Goal: Information Seeking & Learning: Learn about a topic

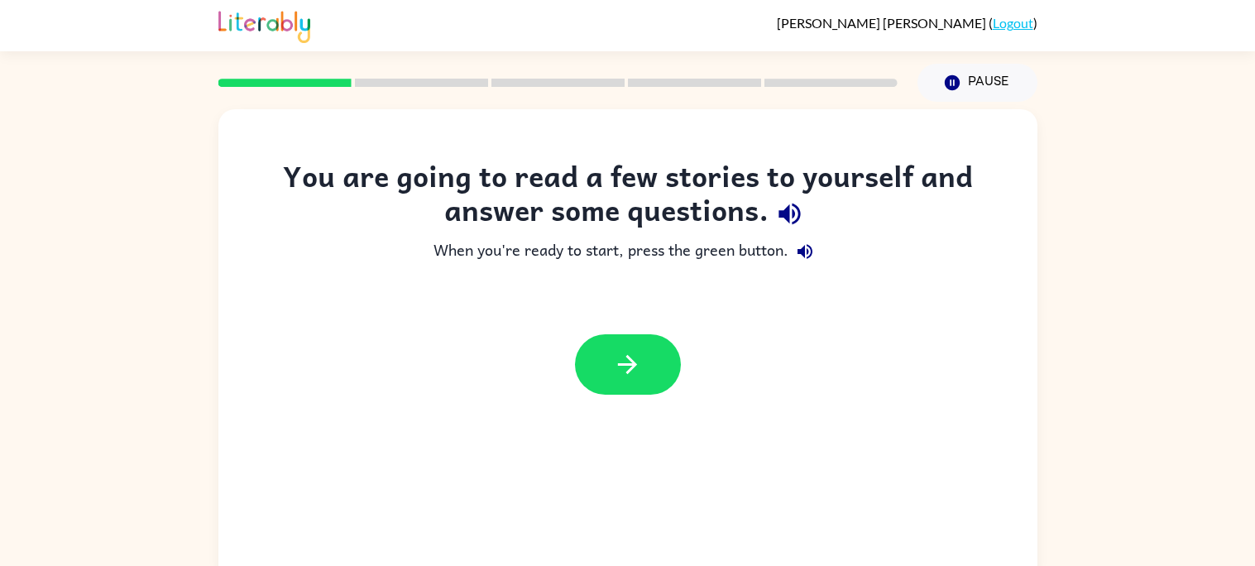
click at [796, 212] on icon "button" at bounding box center [789, 213] width 29 height 29
click at [816, 255] on button "button" at bounding box center [804, 251] width 33 height 33
click at [671, 383] on button "button" at bounding box center [628, 364] width 106 height 60
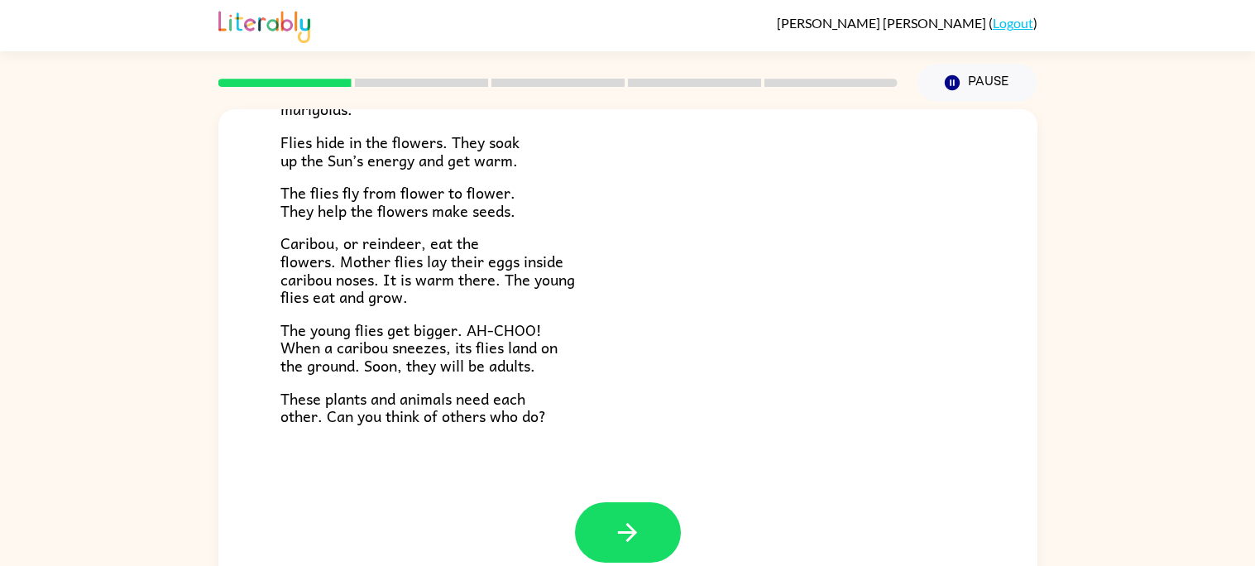
scroll to position [332, 0]
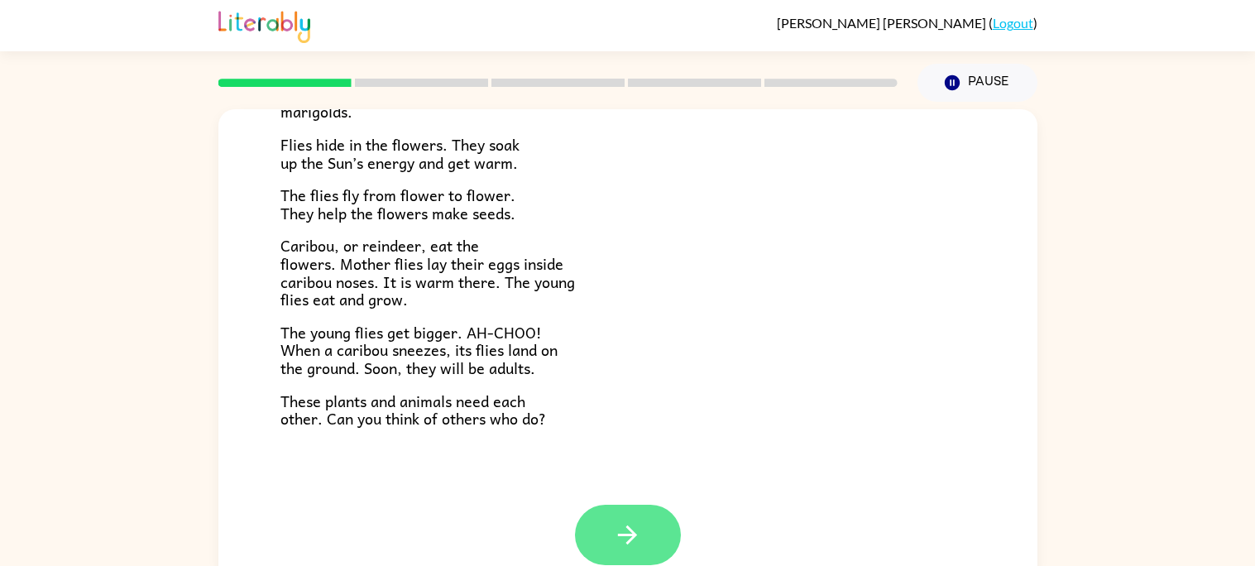
click at [666, 545] on button "button" at bounding box center [628, 534] width 106 height 60
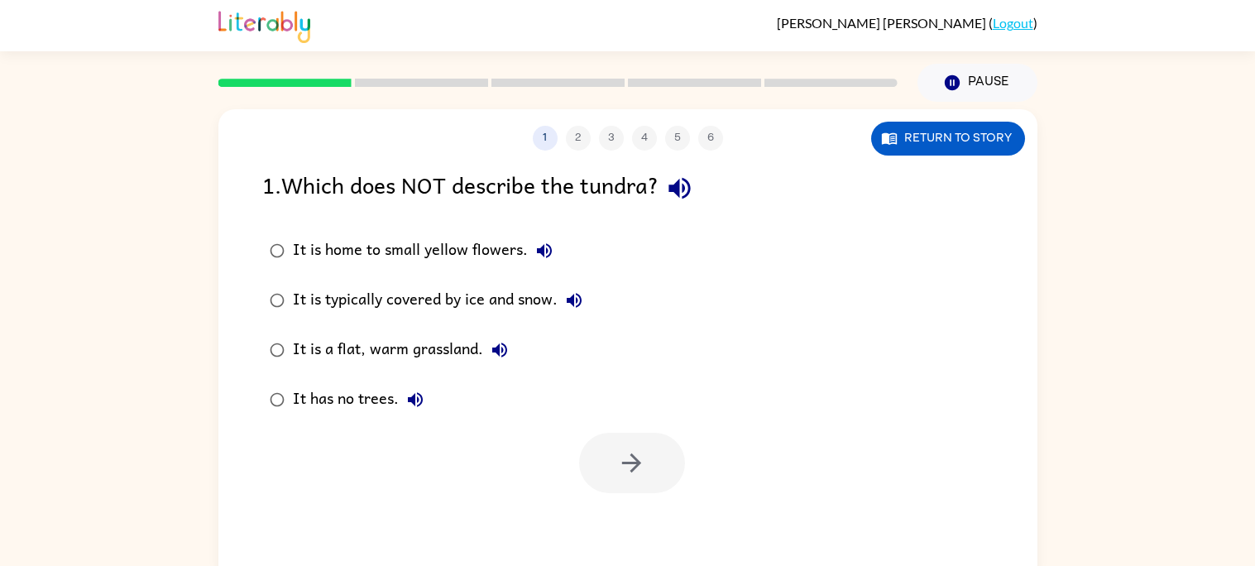
scroll to position [0, 0]
click at [1175, 206] on div "1 2 3 4 5 6 Return to story 1 . Which does NOT describe the tundra? It is home …" at bounding box center [627, 342] width 1255 height 480
click at [534, 245] on icon "button" at bounding box center [544, 251] width 20 height 20
click at [484, 260] on div "It is home to small yellow flowers." at bounding box center [427, 250] width 268 height 33
click at [660, 479] on button "button" at bounding box center [632, 463] width 106 height 60
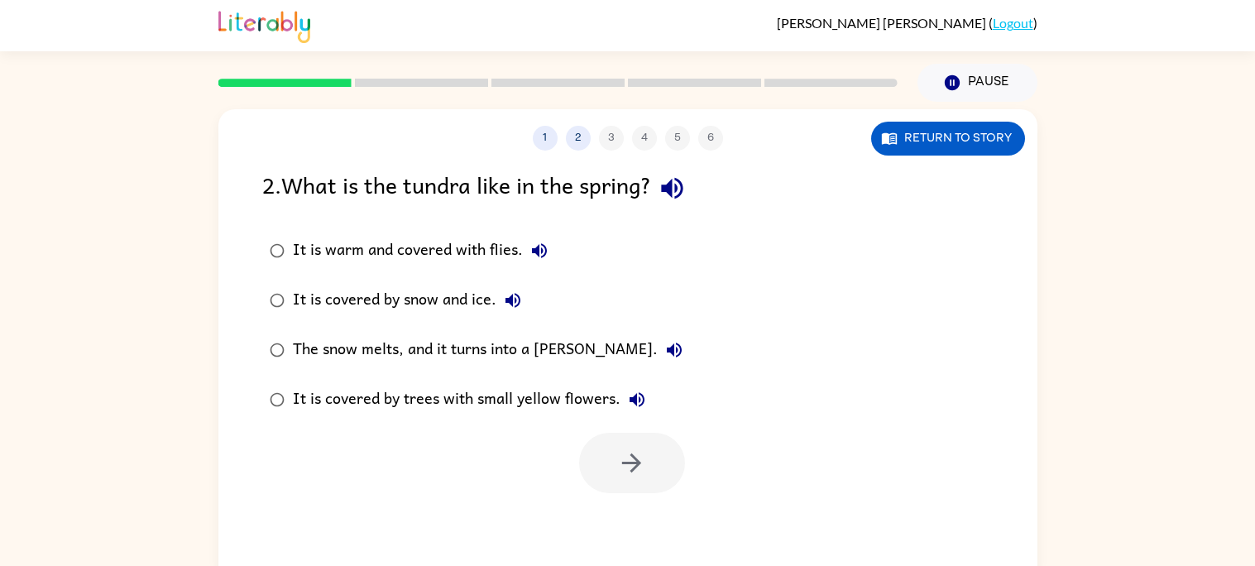
click at [668, 179] on icon "button" at bounding box center [671, 188] width 29 height 29
click at [532, 248] on icon "button" at bounding box center [539, 250] width 15 height 15
click at [545, 261] on button "It is warm and covered with flies." at bounding box center [539, 250] width 33 height 33
click at [534, 251] on icon "button" at bounding box center [539, 250] width 15 height 15
click at [516, 303] on icon "button" at bounding box center [513, 300] width 20 height 20
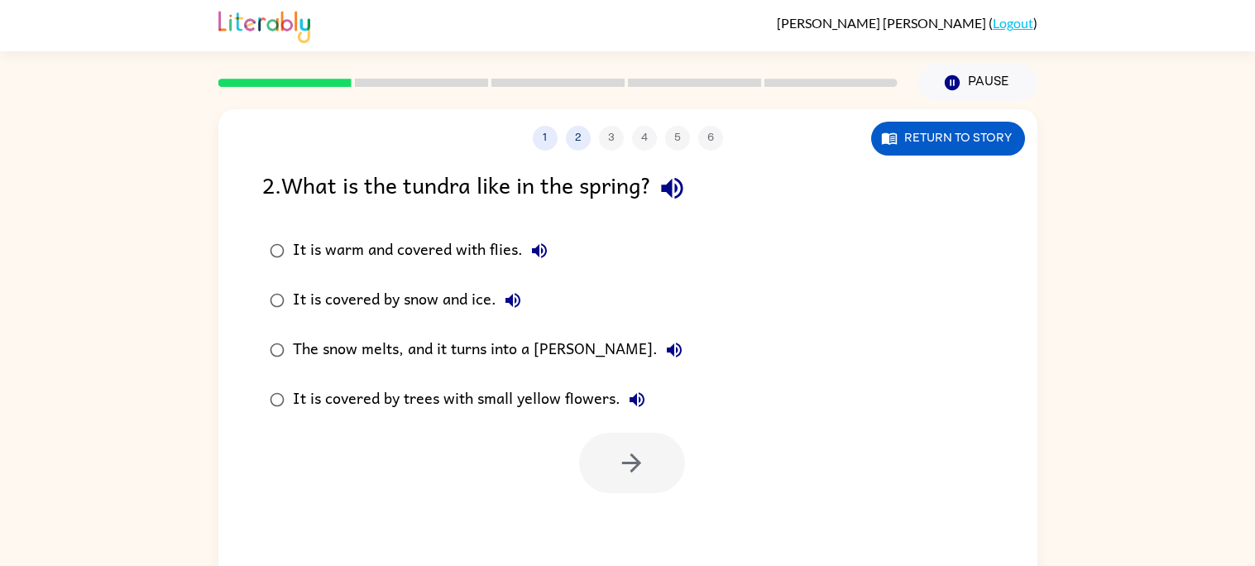
click at [664, 352] on icon "button" at bounding box center [674, 350] width 20 height 20
click at [540, 404] on div "It is covered by trees with small yellow flowers." at bounding box center [473, 399] width 361 height 33
click at [559, 350] on div "The snow melts, and it turns into a [PERSON_NAME]." at bounding box center [492, 349] width 398 height 33
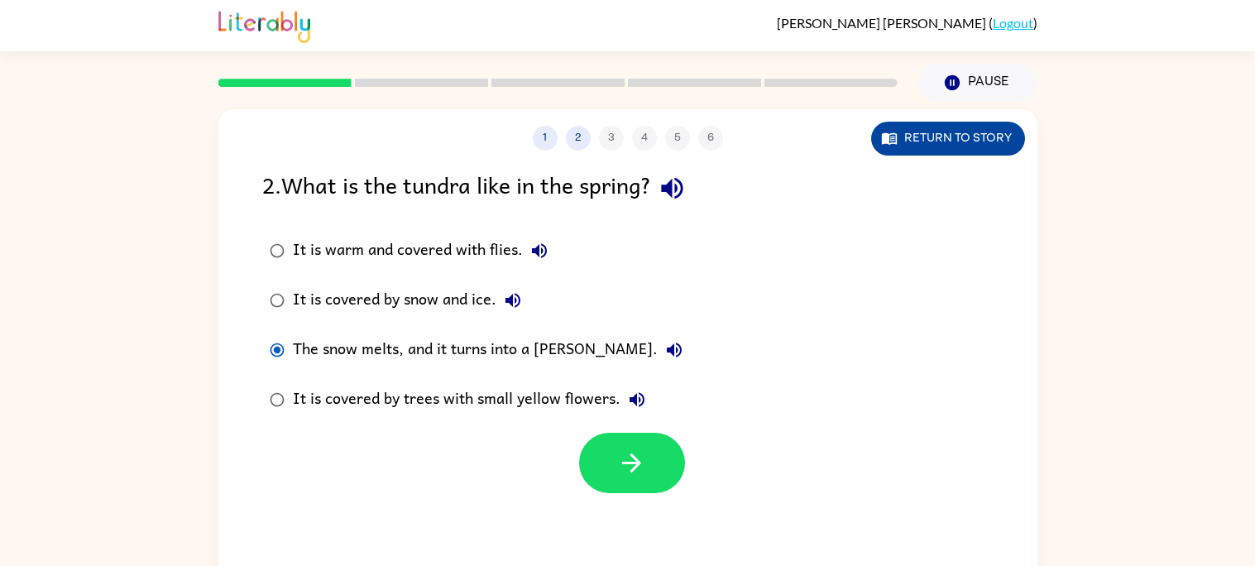
click at [1010, 149] on button "Return to story" at bounding box center [948, 139] width 154 height 34
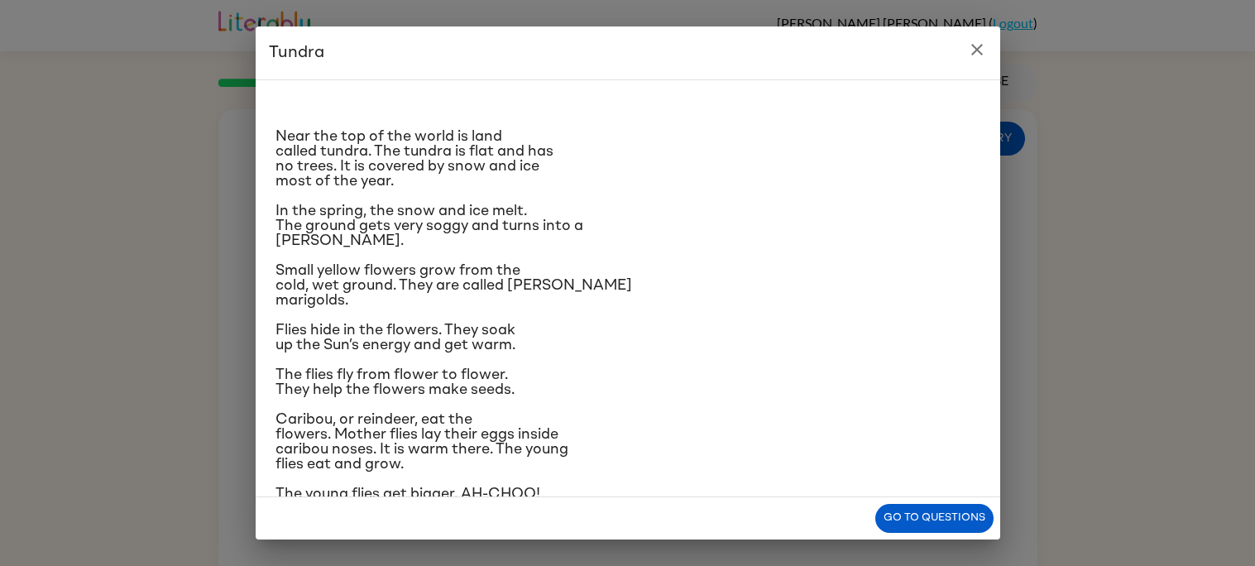
scroll to position [5, 0]
click at [990, 53] on button "close" at bounding box center [976, 49] width 33 height 33
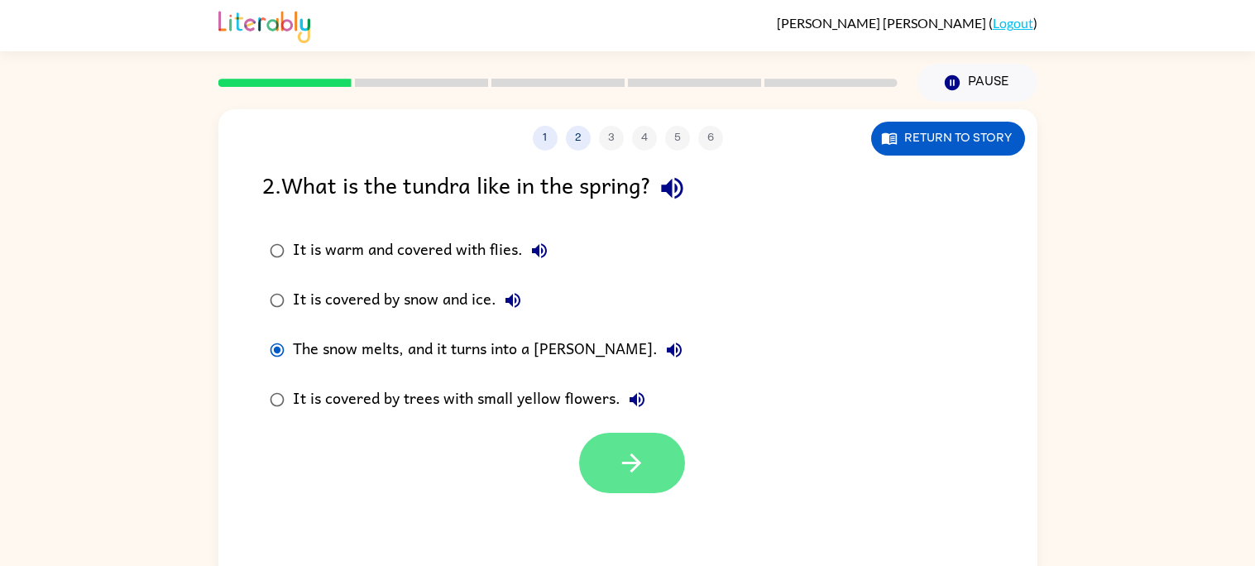
click at [579, 466] on button "button" at bounding box center [632, 463] width 106 height 60
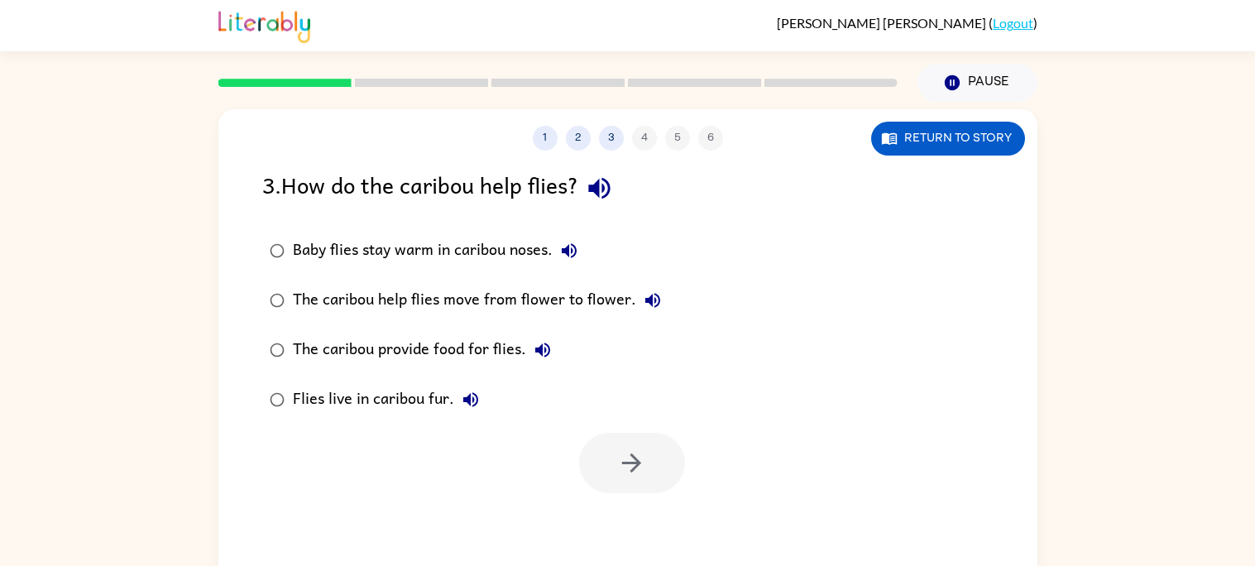
click at [509, 252] on div "Baby flies stay warm in caribou noses." at bounding box center [439, 250] width 293 height 33
click at [648, 480] on button "button" at bounding box center [632, 463] width 106 height 60
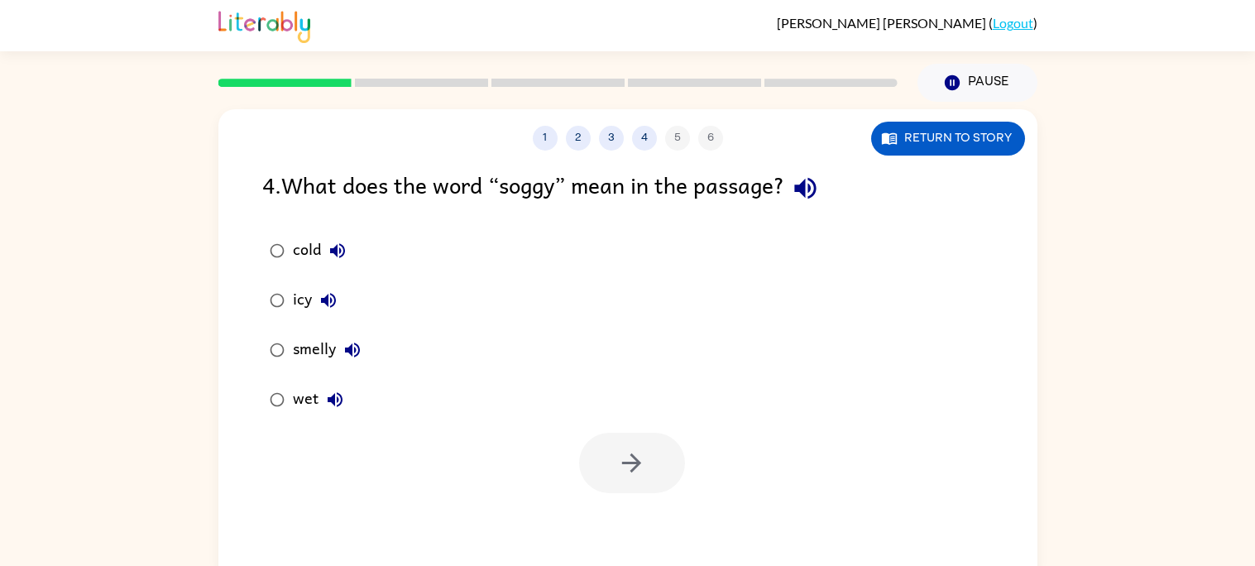
click at [294, 385] on div "wet" at bounding box center [322, 399] width 59 height 33
click at [627, 452] on icon "button" at bounding box center [631, 462] width 29 height 29
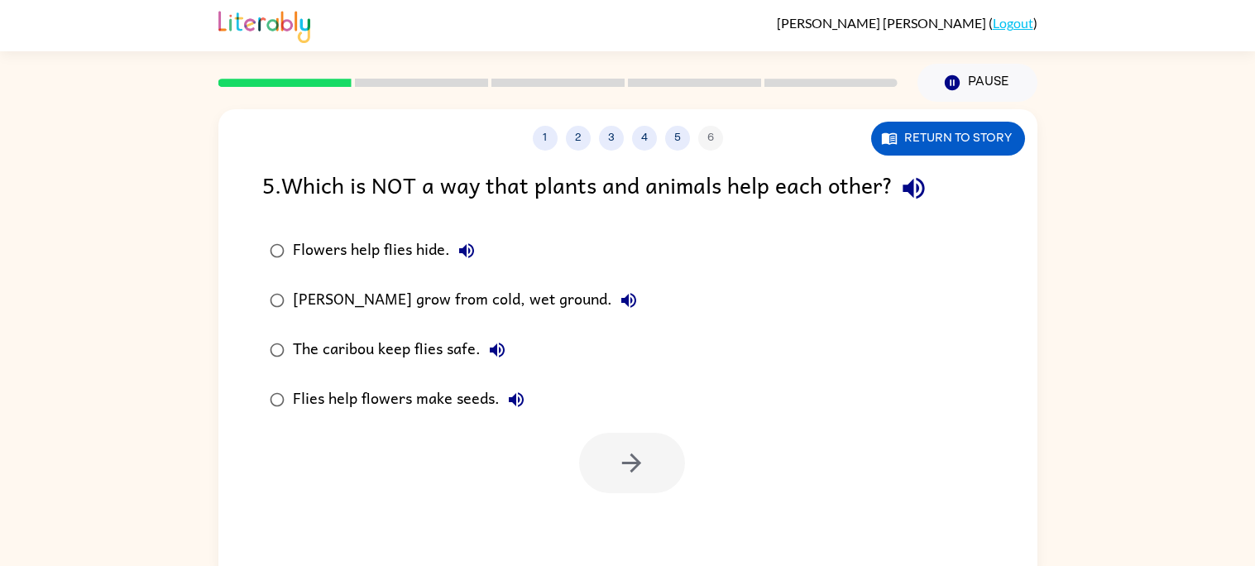
click at [917, 158] on div "1 2 3 4 5 6 Return to story 5 . Which is NOT a way that plants and animals help…" at bounding box center [627, 345] width 819 height 472
click at [919, 213] on div "5 . Which is NOT a way that plants and animals help each other? Flowers help fl…" at bounding box center [627, 330] width 819 height 326
click at [922, 201] on icon "button" at bounding box center [913, 188] width 29 height 29
click at [583, 299] on div "[PERSON_NAME] grow from cold, wet ground." at bounding box center [469, 300] width 352 height 33
click at [629, 462] on icon "button" at bounding box center [631, 462] width 19 height 19
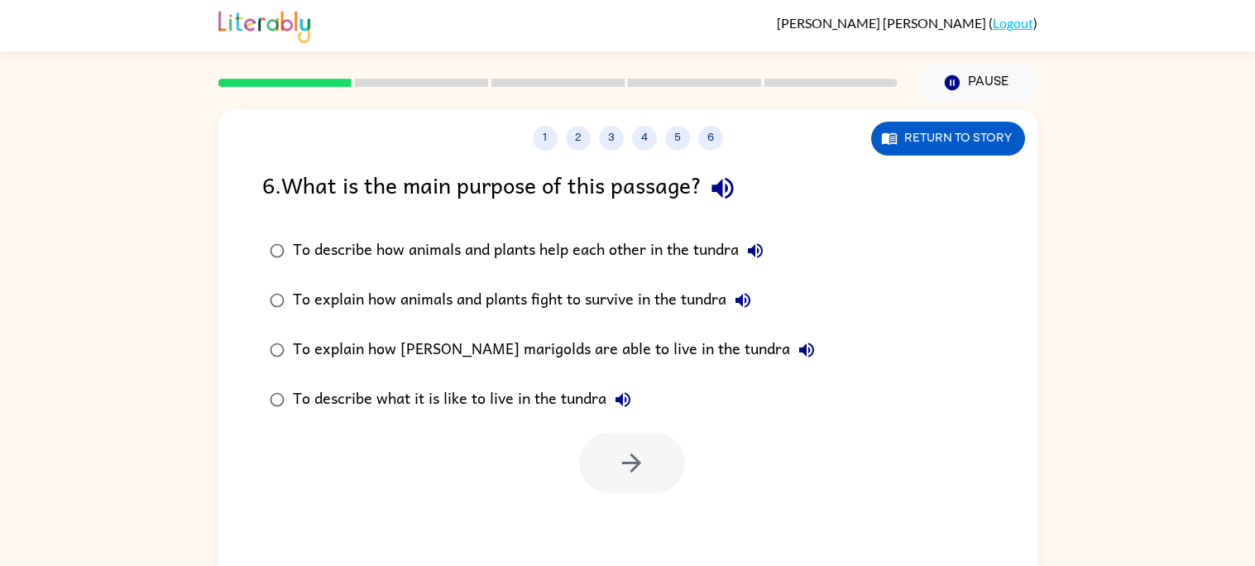
click at [725, 203] on button "button" at bounding box center [722, 188] width 42 height 42
click at [753, 251] on icon "button" at bounding box center [755, 250] width 15 height 15
click at [752, 294] on icon "button" at bounding box center [743, 300] width 20 height 20
click at [799, 351] on icon "button" at bounding box center [806, 349] width 15 height 15
click at [616, 402] on icon "button" at bounding box center [623, 400] width 20 height 20
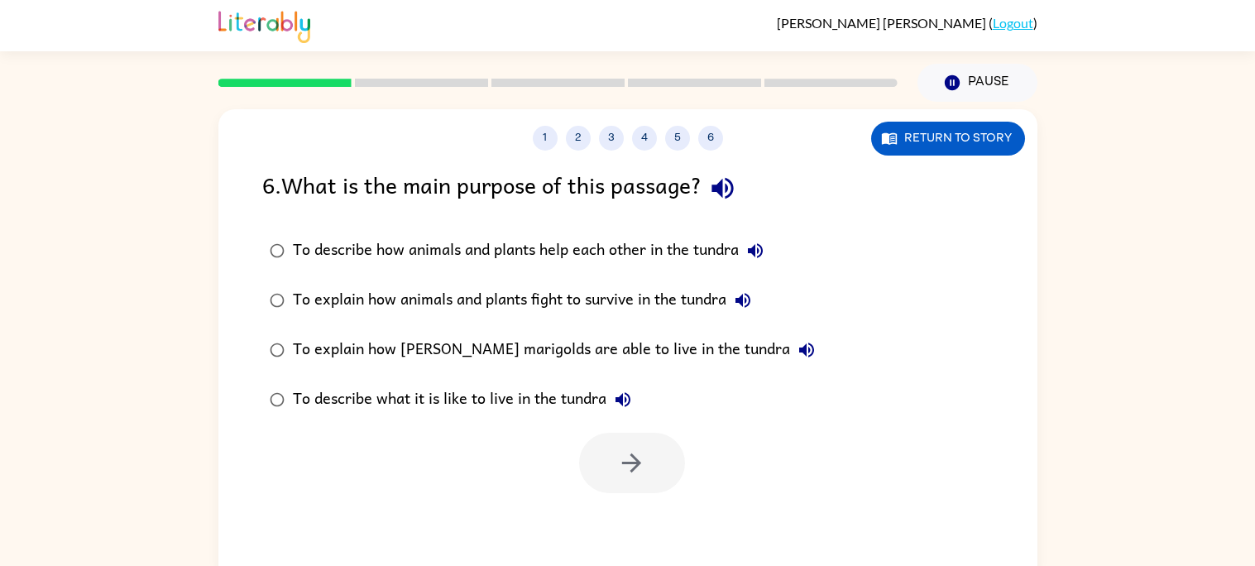
click at [590, 358] on div "To explain how [PERSON_NAME] marigolds are able to live in the tundra" at bounding box center [558, 349] width 530 height 33
click at [614, 309] on div "To explain how animals and plants fight to survive in the tundra" at bounding box center [526, 300] width 466 height 33
click at [638, 433] on button "button" at bounding box center [632, 463] width 106 height 60
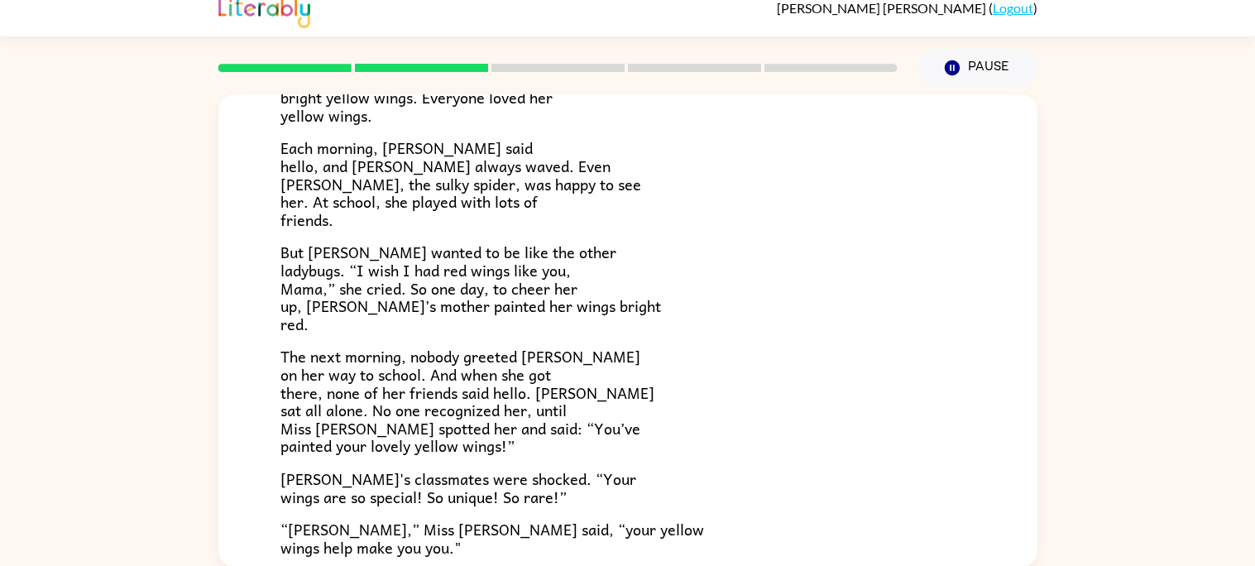
scroll to position [194, 0]
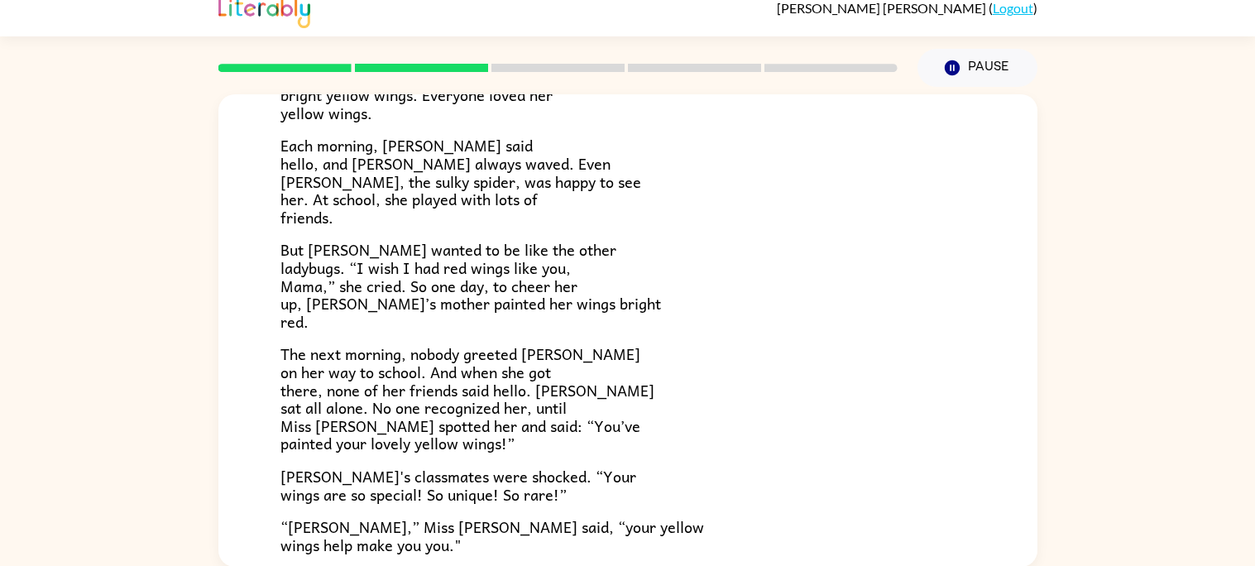
click at [1227, 128] on div "[PERSON_NAME] [PERSON_NAME] the ladybug was a special bug. Unlike all her frien…" at bounding box center [627, 327] width 1255 height 480
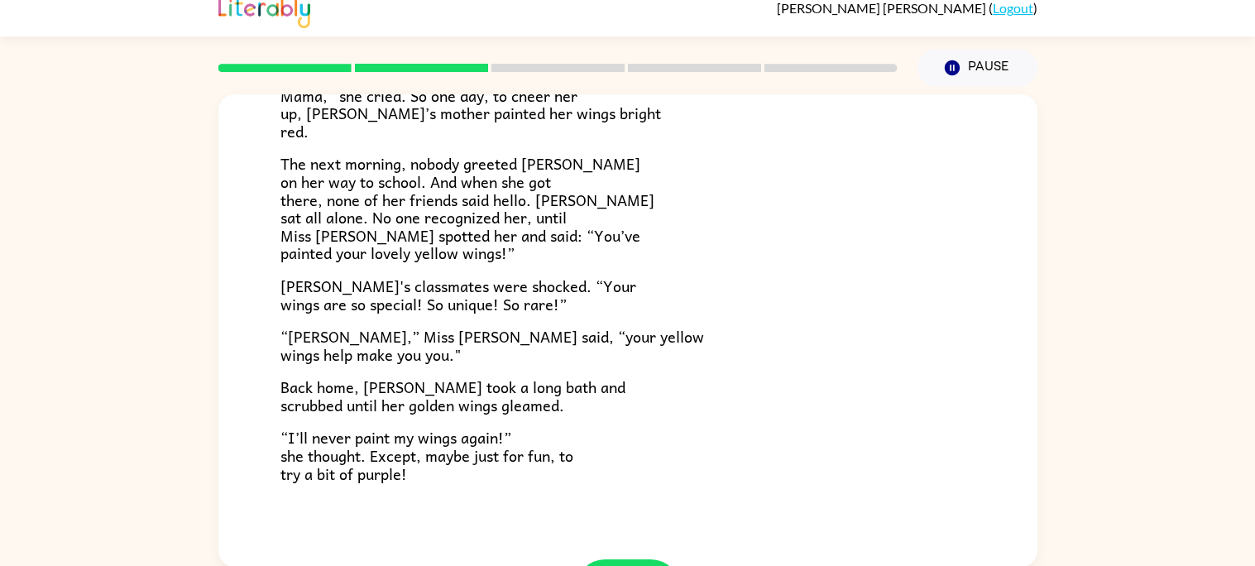
scroll to position [461, 0]
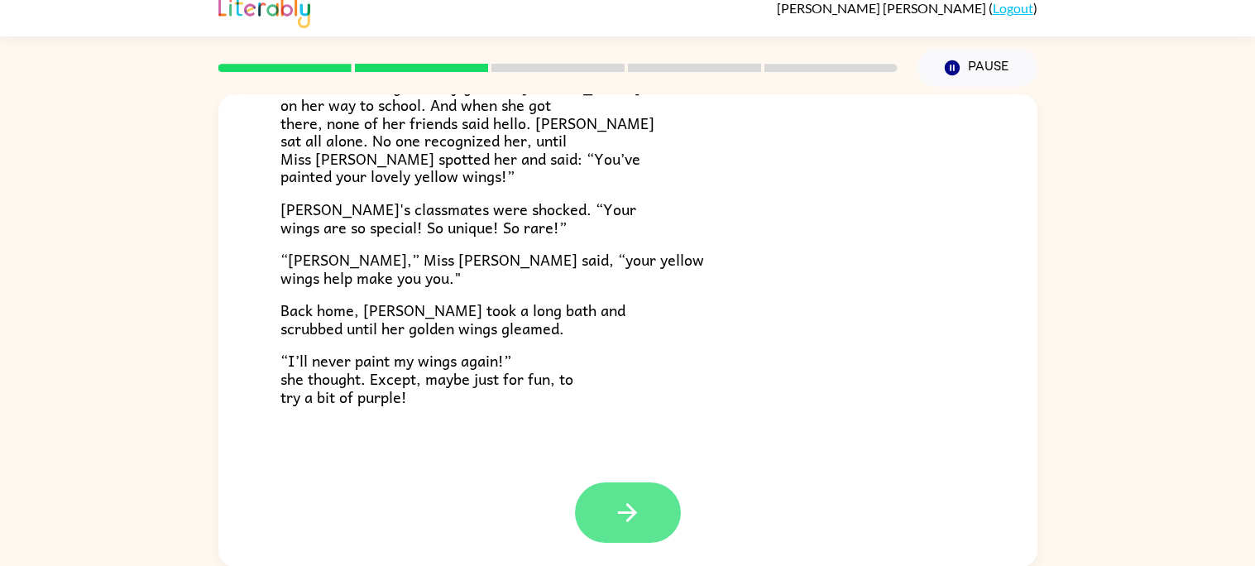
click at [658, 528] on button "button" at bounding box center [628, 512] width 106 height 60
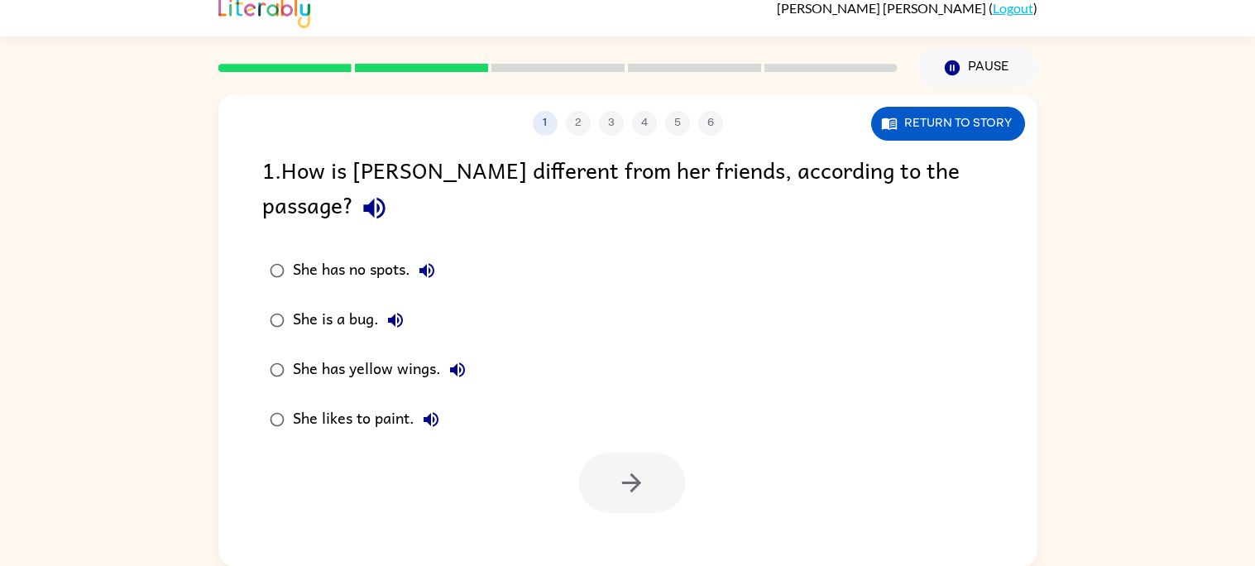
scroll to position [0, 0]
click at [389, 194] on icon "button" at bounding box center [374, 208] width 29 height 29
click at [409, 353] on div "She has yellow wings." at bounding box center [383, 369] width 181 height 33
click at [670, 452] on button "button" at bounding box center [632, 482] width 106 height 60
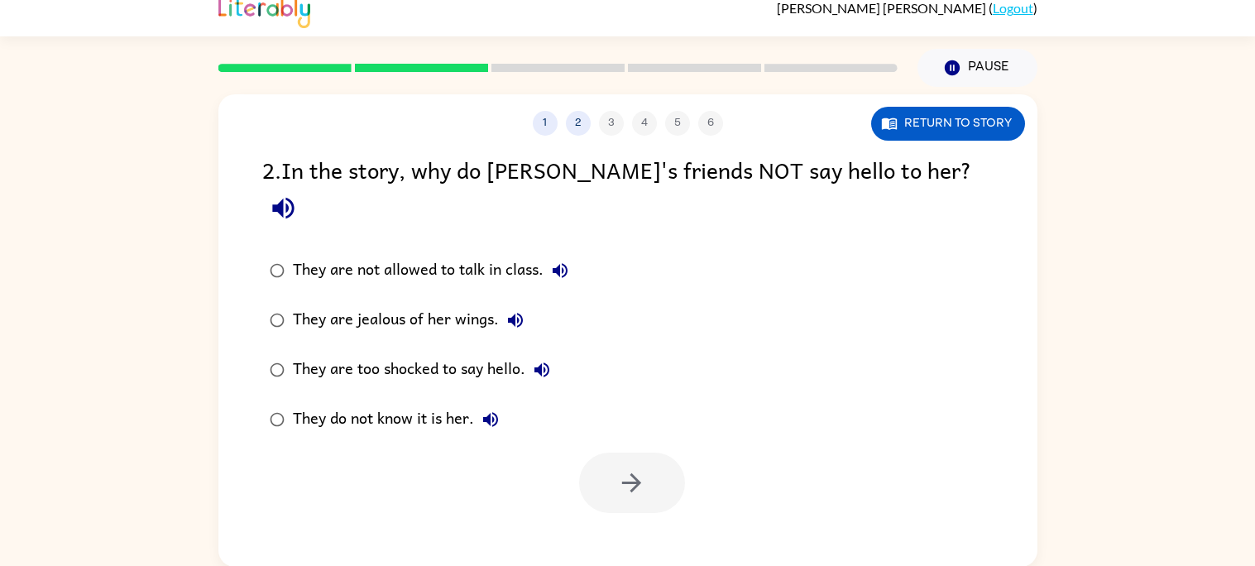
click at [294, 198] on icon "button" at bounding box center [283, 209] width 22 height 22
click at [508, 353] on div "They are too shocked to say hello." at bounding box center [425, 369] width 265 height 33
click at [628, 468] on icon "button" at bounding box center [631, 482] width 29 height 29
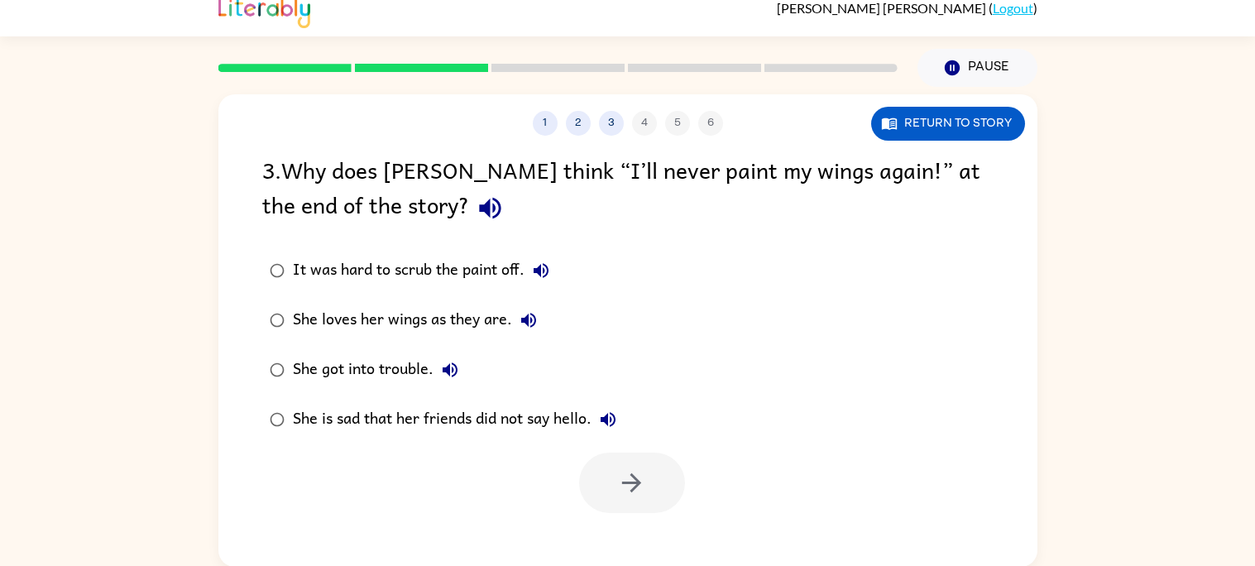
click at [476, 210] on icon "button" at bounding box center [490, 208] width 29 height 29
click at [497, 430] on div "She is sad that her friends did not say hello." at bounding box center [459, 419] width 332 height 33
click at [620, 491] on icon "button" at bounding box center [631, 482] width 29 height 29
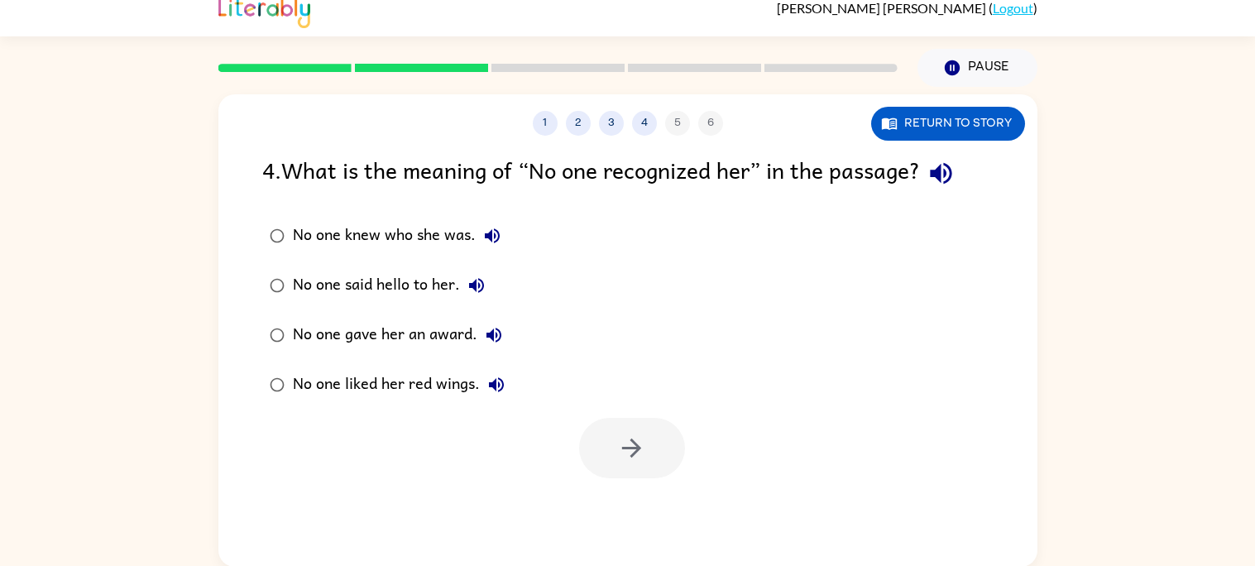
click at [951, 185] on icon "button" at bounding box center [940, 173] width 29 height 29
click at [309, 283] on div "No one said hello to her." at bounding box center [393, 285] width 200 height 33
click at [593, 462] on button "button" at bounding box center [632, 448] width 106 height 60
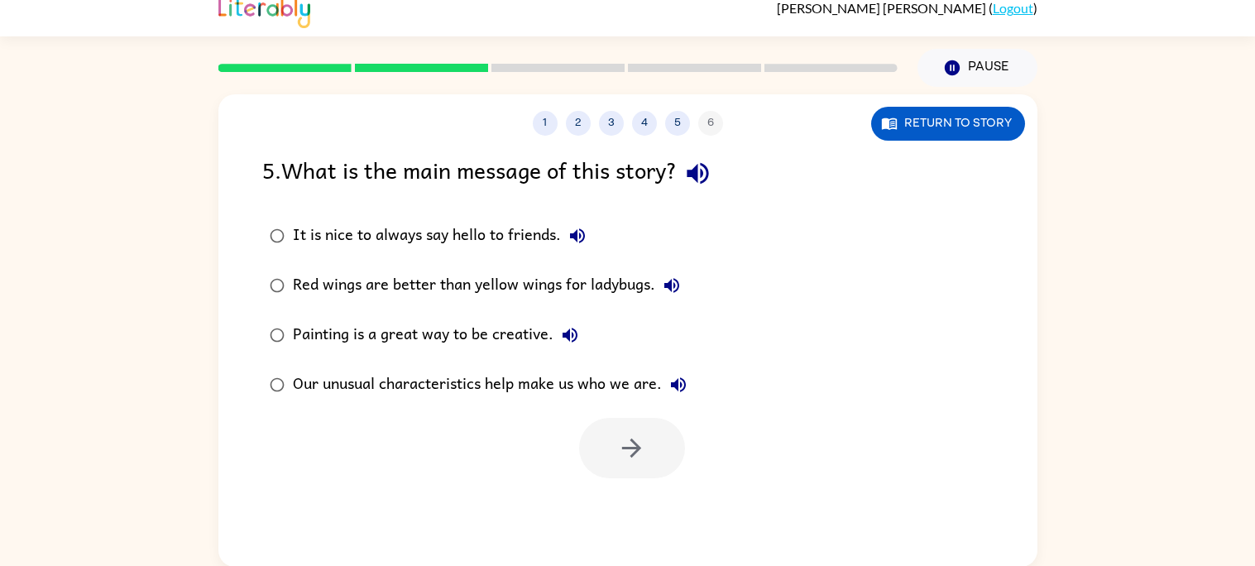
click at [706, 166] on icon "button" at bounding box center [697, 173] width 29 height 29
click at [578, 402] on label "Our unusual characteristics help make us who we are." at bounding box center [478, 385] width 450 height 50
click at [535, 339] on div "Painting is a great way to be creative." at bounding box center [440, 334] width 294 height 33
click at [657, 466] on button "button" at bounding box center [632, 448] width 106 height 60
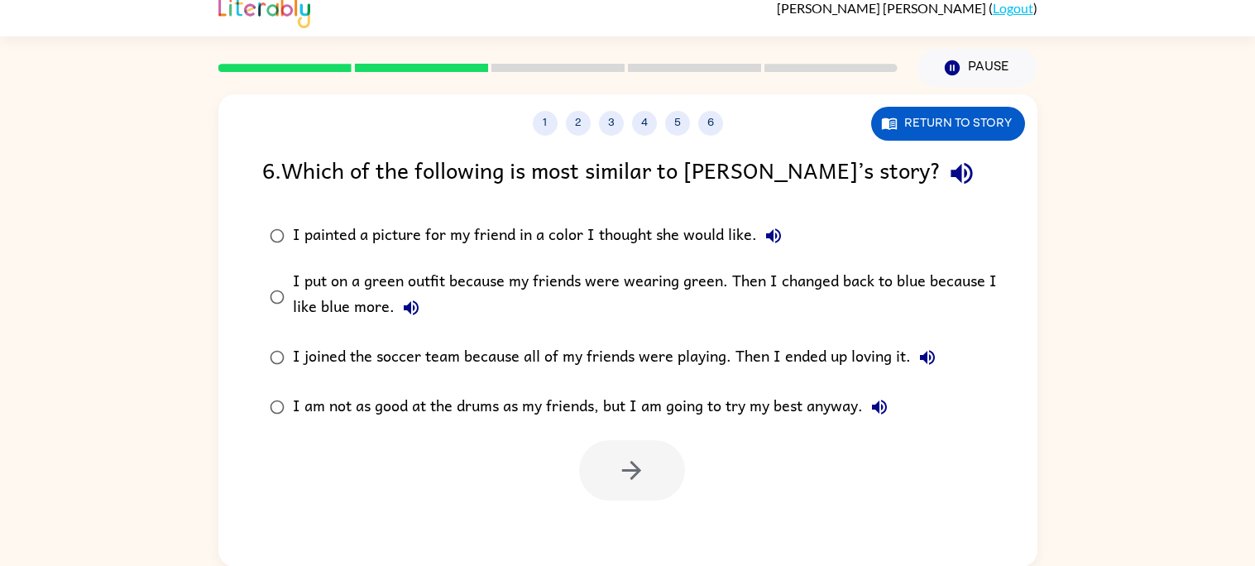
click at [950, 171] on icon "button" at bounding box center [961, 174] width 22 height 22
click at [695, 250] on div "I painted a picture for my friend in a color I thought she would like." at bounding box center [541, 235] width 497 height 33
click at [686, 287] on div "I put on a green outfit because my friends were wearing green. Then I changed b…" at bounding box center [654, 296] width 723 height 55
click at [774, 235] on icon "button" at bounding box center [773, 235] width 15 height 15
click at [395, 318] on button "I put on a green outfit because my friends were wearing green. Then I changed b…" at bounding box center [410, 307] width 33 height 33
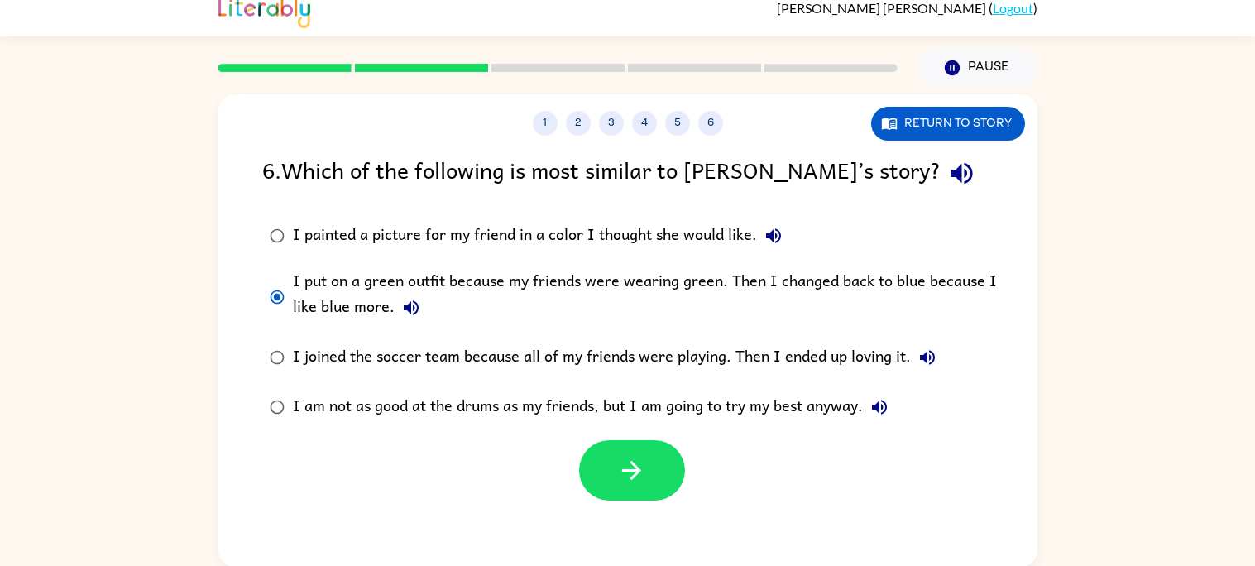
click at [781, 237] on icon "button" at bounding box center [773, 236] width 20 height 20
click at [913, 358] on button "I joined the soccer team because all of my friends were playing. Then I ended u…" at bounding box center [926, 357] width 33 height 33
click at [878, 397] on icon "button" at bounding box center [879, 407] width 20 height 20
click at [777, 239] on icon "button" at bounding box center [773, 235] width 15 height 15
click at [672, 231] on div "I painted a picture for my friend in a color I thought she would like." at bounding box center [541, 235] width 497 height 33
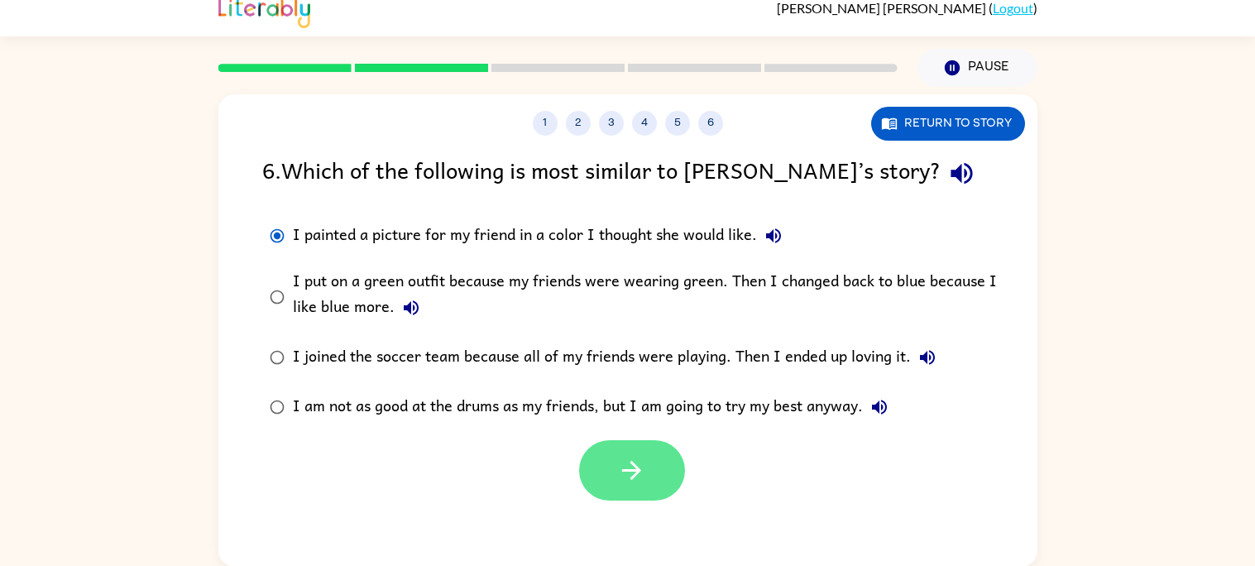
click at [631, 485] on button "button" at bounding box center [632, 470] width 106 height 60
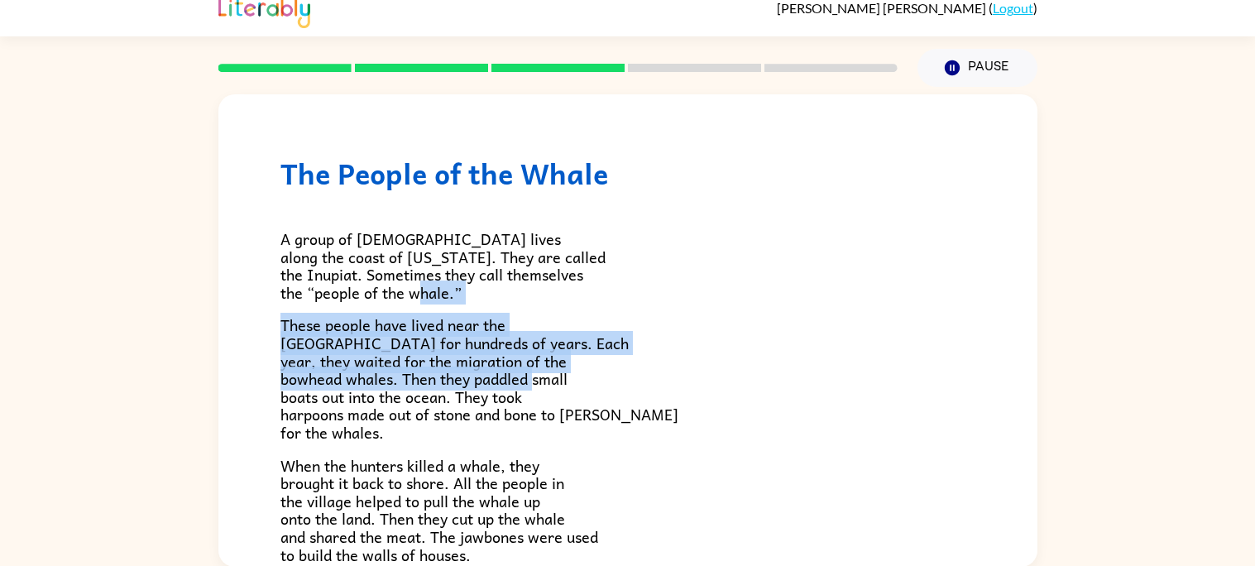
drag, startPoint x: 652, startPoint y: 385, endPoint x: 655, endPoint y: 284, distance: 100.1
click at [655, 284] on div "A group of [DEMOGRAPHIC_DATA] lives along the coast of [US_STATE]. They are cal…" at bounding box center [627, 576] width 695 height 772
click at [700, 382] on p "These people have lived near the [GEOGRAPHIC_DATA] for hundreds of years. Each …" at bounding box center [627, 378] width 695 height 125
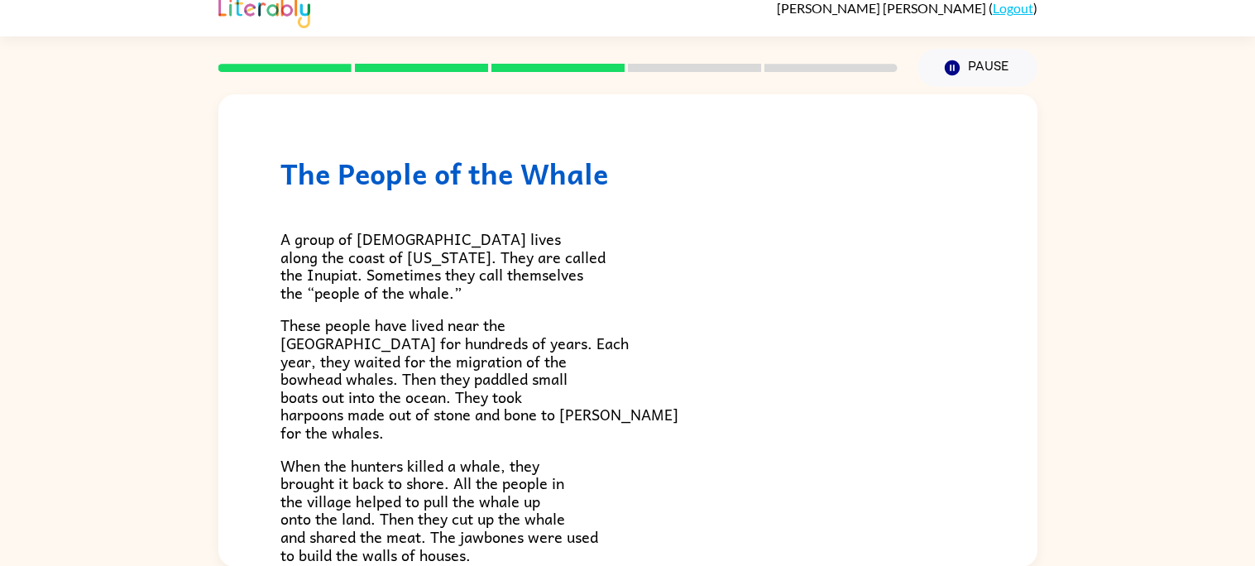
click at [1200, 27] on div "[PERSON_NAME] ( Logout )" at bounding box center [627, 10] width 1255 height 51
click at [1211, 28] on div "[PERSON_NAME] ( Logout )" at bounding box center [627, 10] width 1255 height 51
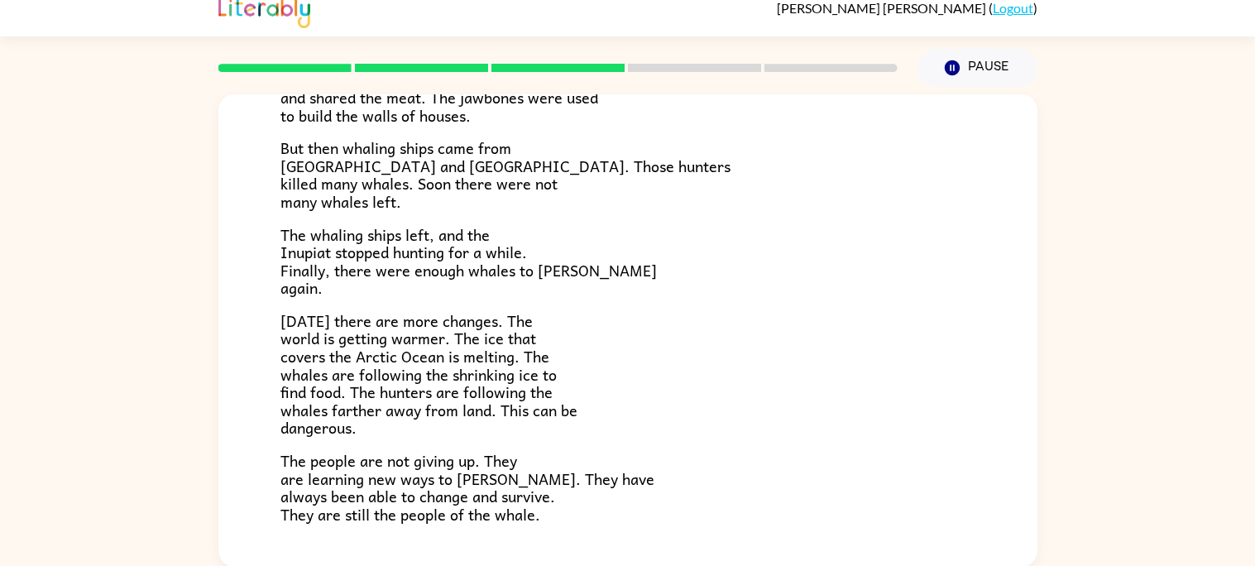
scroll to position [454, 0]
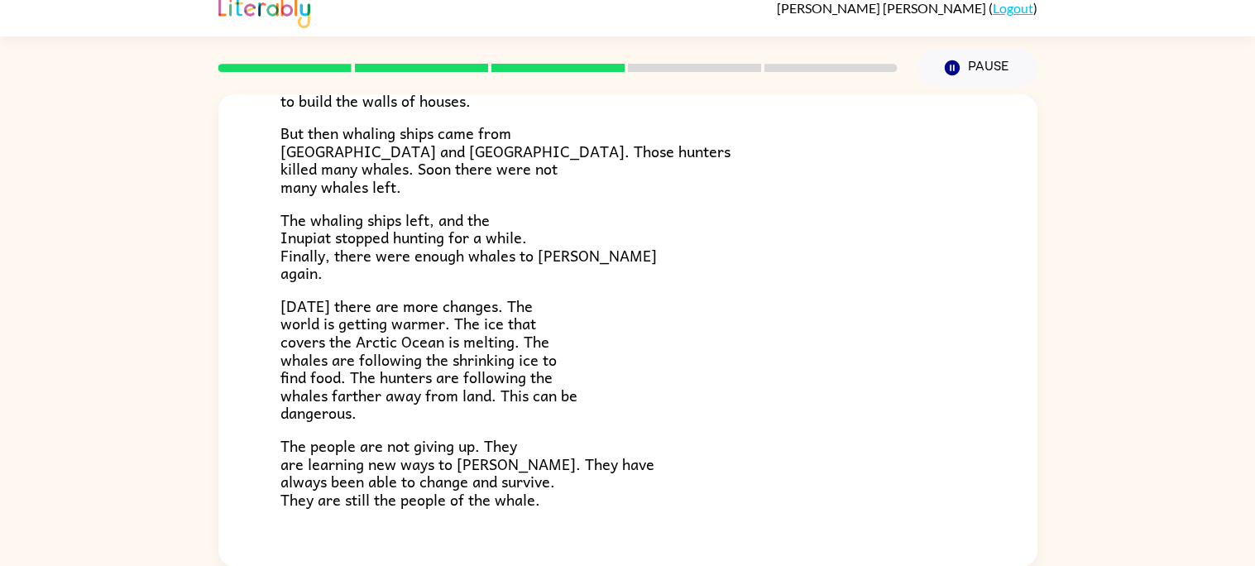
click at [996, 464] on div "The People of the Whale A group of [DEMOGRAPHIC_DATA] lives along the coast of …" at bounding box center [627, 112] width 819 height 944
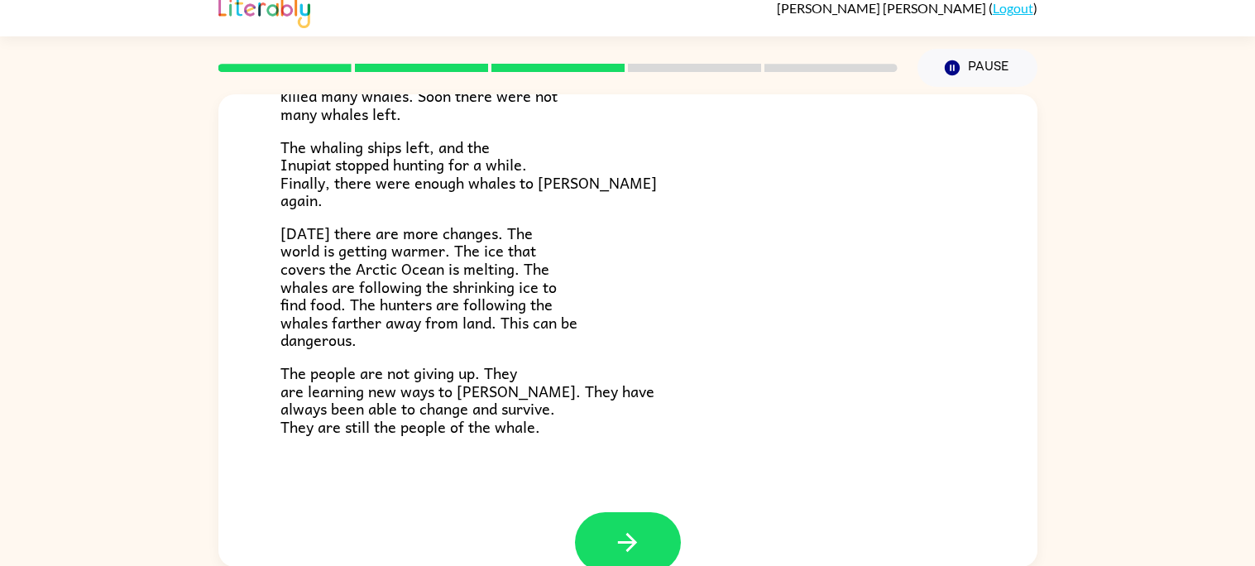
scroll to position [557, 0]
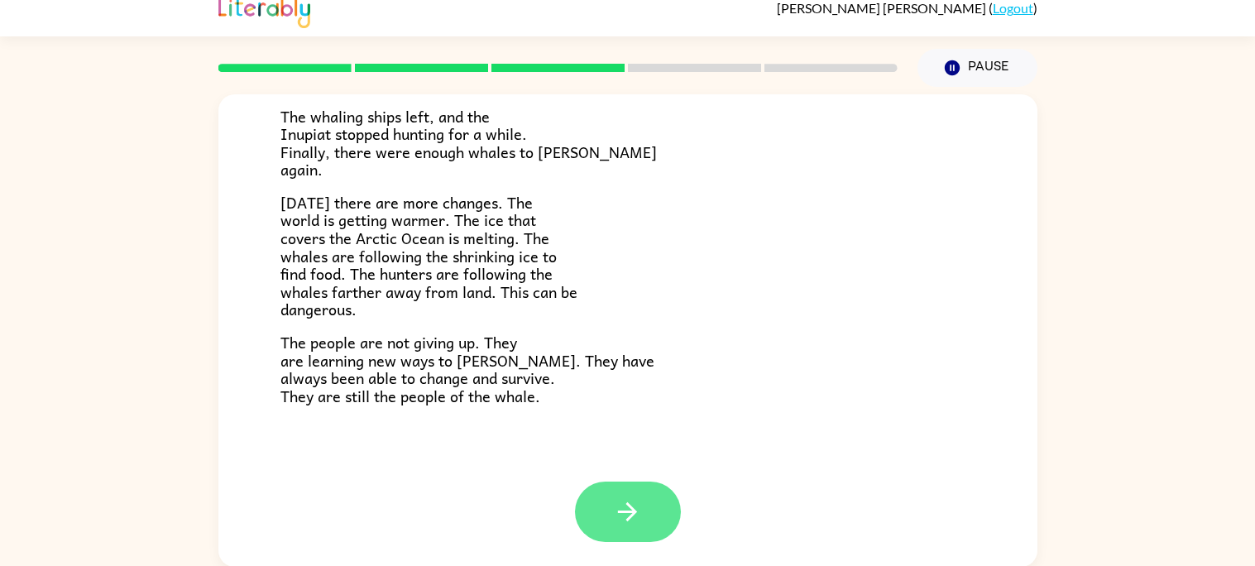
click at [638, 493] on button "button" at bounding box center [628, 511] width 106 height 60
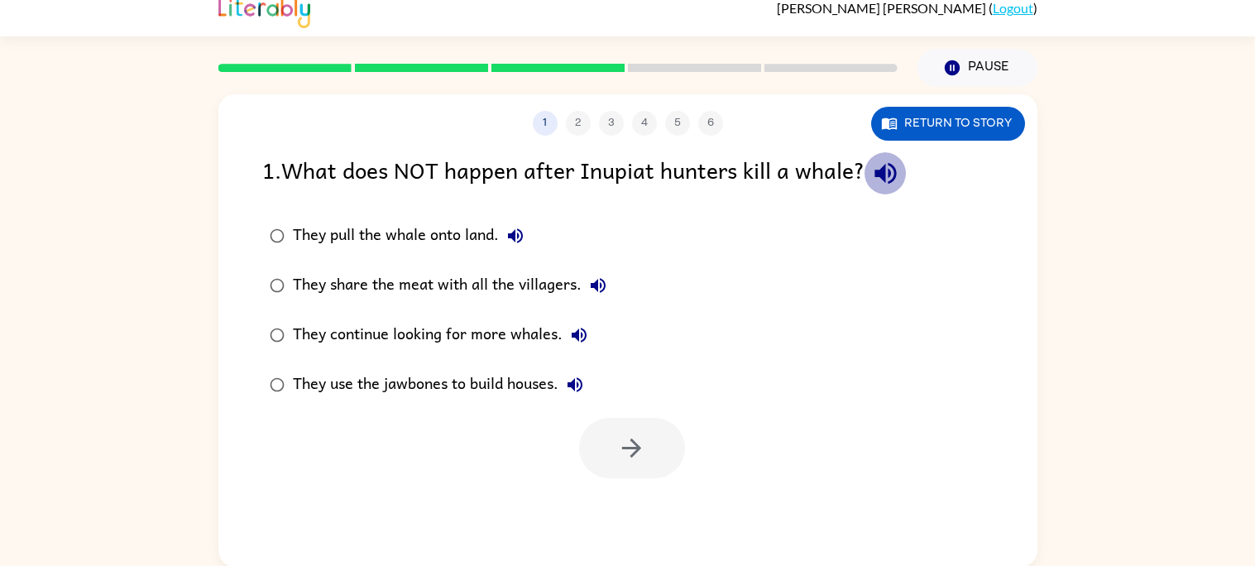
click at [895, 173] on icon "button" at bounding box center [885, 173] width 29 height 29
click at [509, 337] on div "They continue looking for more whales." at bounding box center [444, 334] width 303 height 33
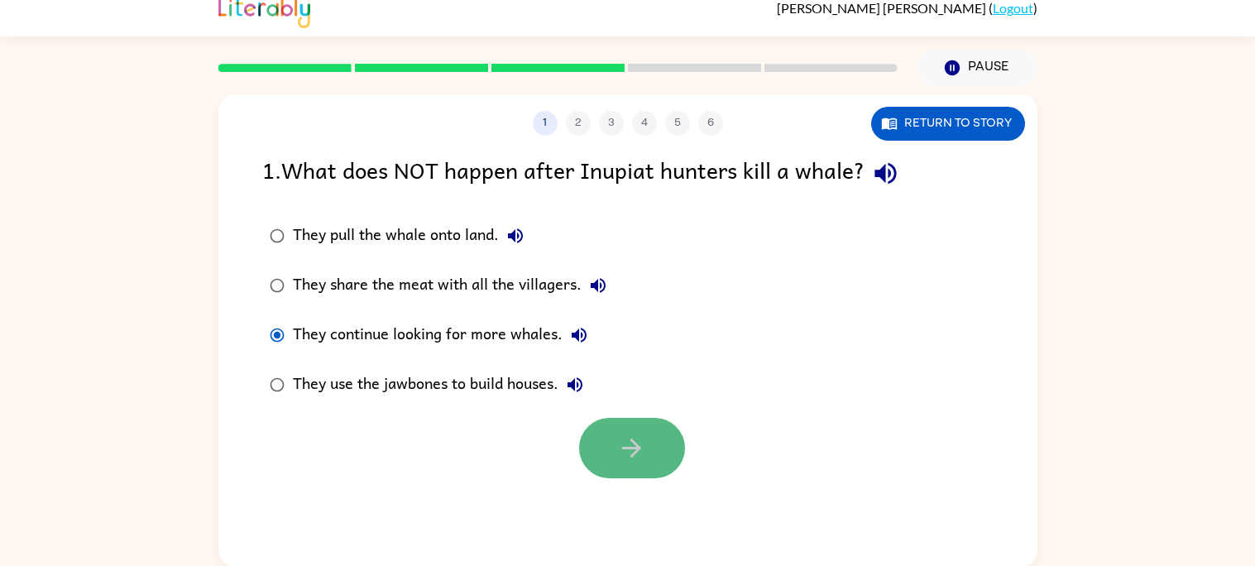
click at [596, 448] on button "button" at bounding box center [632, 448] width 106 height 60
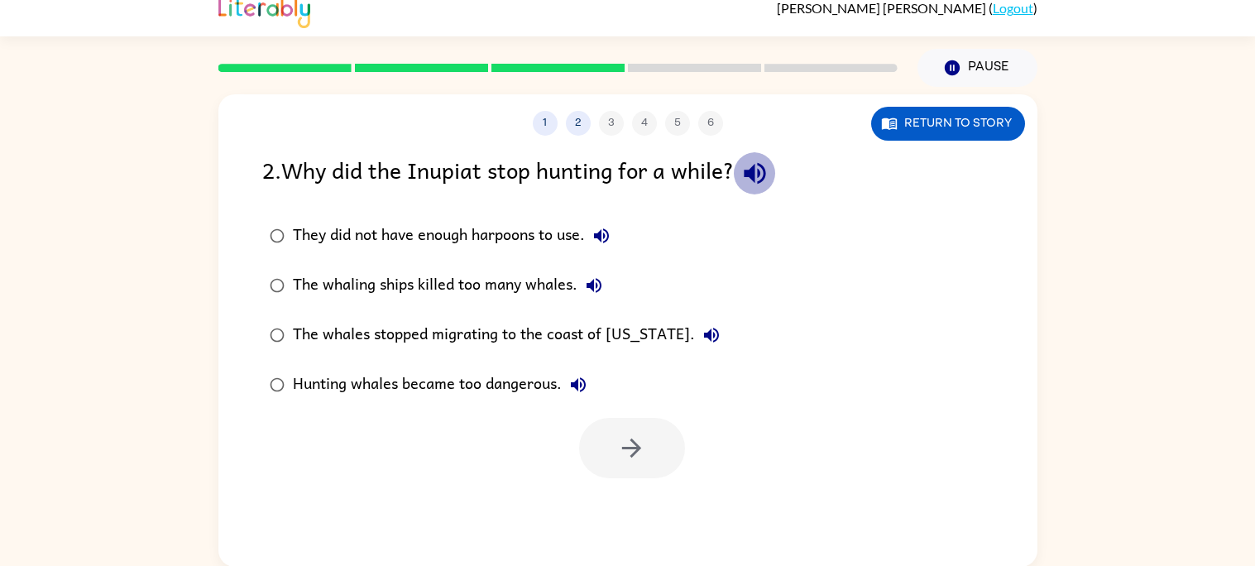
click at [761, 184] on icon "button" at bounding box center [754, 173] width 29 height 29
click at [505, 286] on div "The whaling ships killed too many whales." at bounding box center [452, 285] width 318 height 33
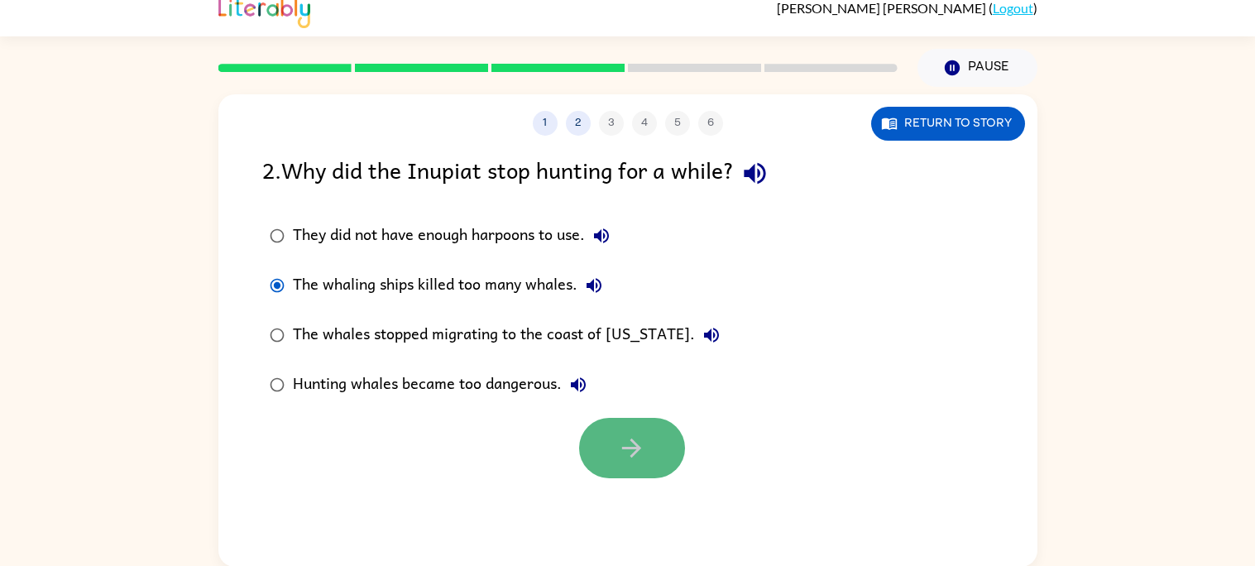
click at [625, 428] on button "button" at bounding box center [632, 448] width 106 height 60
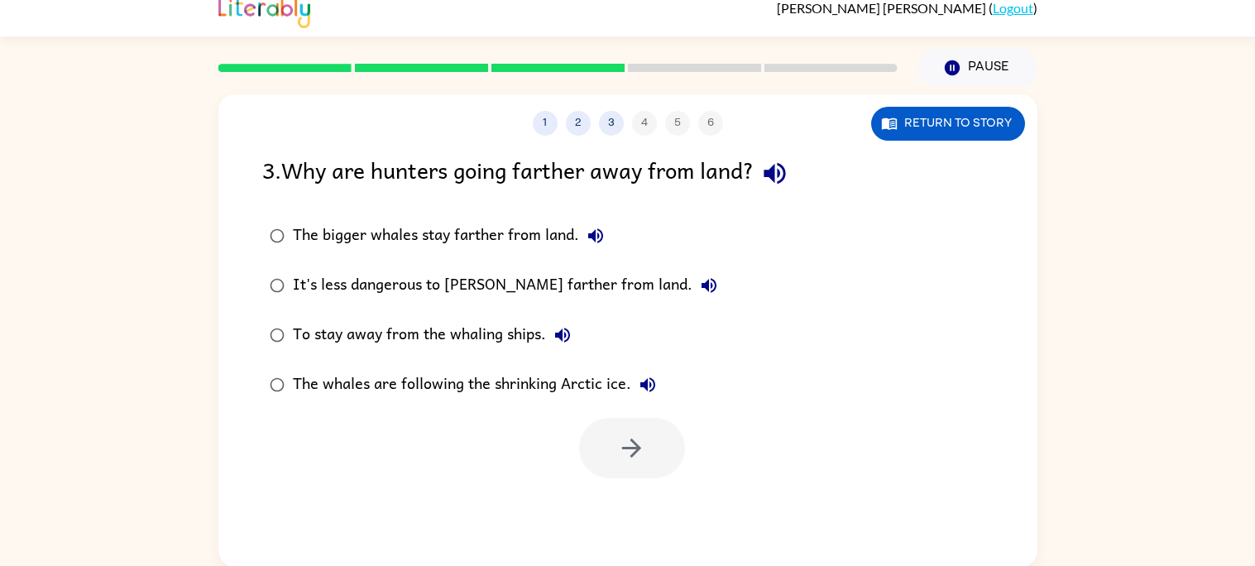
click at [784, 194] on div "3 . Why are hunters going farther away from land? The bigger whales stay farthe…" at bounding box center [627, 315] width 819 height 326
click at [782, 183] on icon "button" at bounding box center [774, 173] width 29 height 29
click at [591, 392] on div "The whales are following the shrinking Arctic ice." at bounding box center [478, 384] width 371 height 33
click at [616, 426] on button "button" at bounding box center [632, 448] width 106 height 60
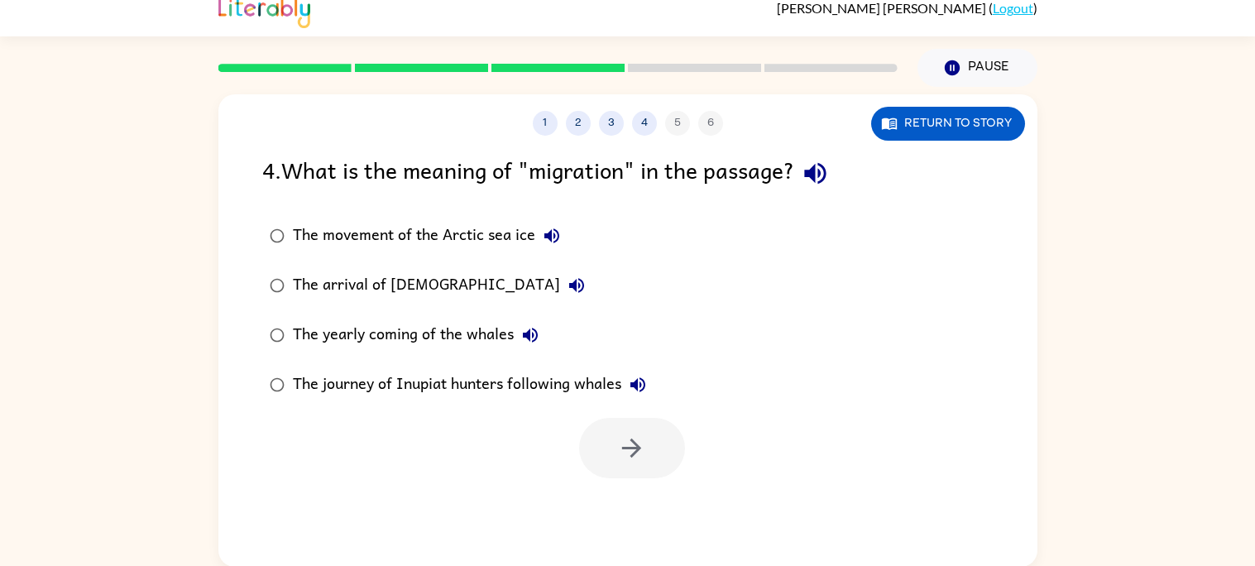
click at [821, 195] on div "4 . What is the meaning of "migration" in the passage? The movement of the Arct…" at bounding box center [627, 315] width 819 height 326
click at [821, 180] on icon "button" at bounding box center [815, 173] width 29 height 29
click at [551, 232] on icon "button" at bounding box center [552, 236] width 20 height 20
click at [566, 284] on icon "button" at bounding box center [576, 285] width 20 height 20
click at [512, 323] on div "The yearly coming of the whales" at bounding box center [420, 334] width 254 height 33
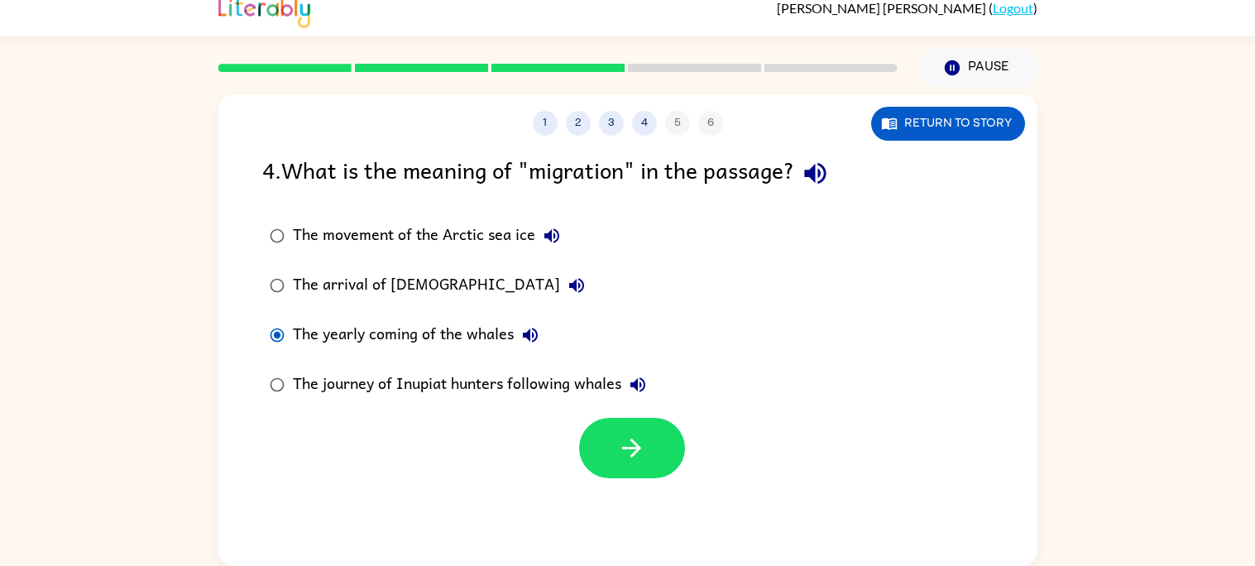
click at [538, 333] on button "The yearly coming of the whales" at bounding box center [530, 334] width 33 height 33
click at [642, 386] on icon "button" at bounding box center [638, 385] width 20 height 20
click at [608, 447] on button "button" at bounding box center [632, 448] width 106 height 60
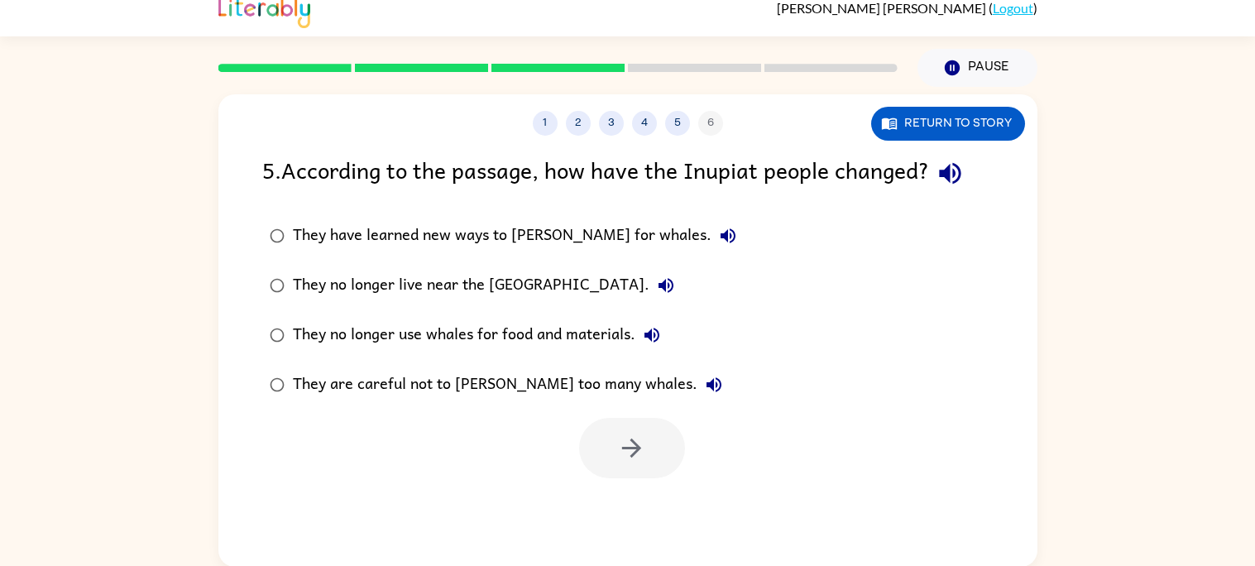
click at [950, 186] on icon "button" at bounding box center [949, 173] width 29 height 29
click at [718, 238] on icon "button" at bounding box center [728, 236] width 20 height 20
click at [656, 284] on icon "button" at bounding box center [666, 285] width 20 height 20
click at [657, 333] on icon "button" at bounding box center [651, 334] width 15 height 15
click at [704, 380] on icon "button" at bounding box center [714, 385] width 20 height 20
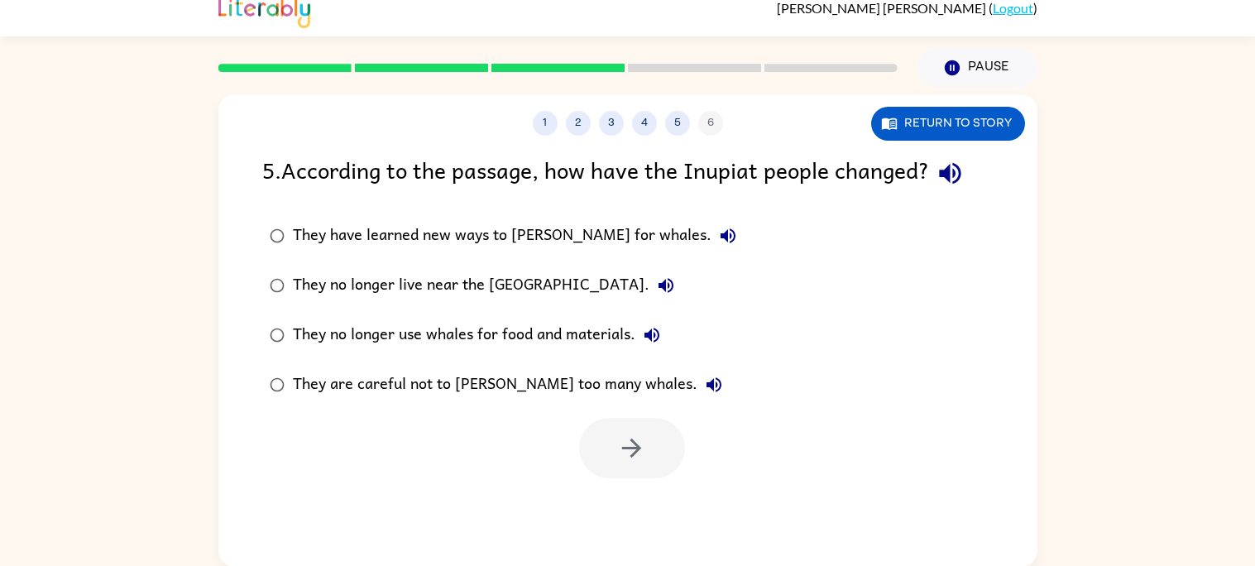
click at [581, 394] on div "They are careful not to [PERSON_NAME] too many whales." at bounding box center [511, 384] width 437 height 33
click at [607, 442] on button "button" at bounding box center [632, 448] width 106 height 60
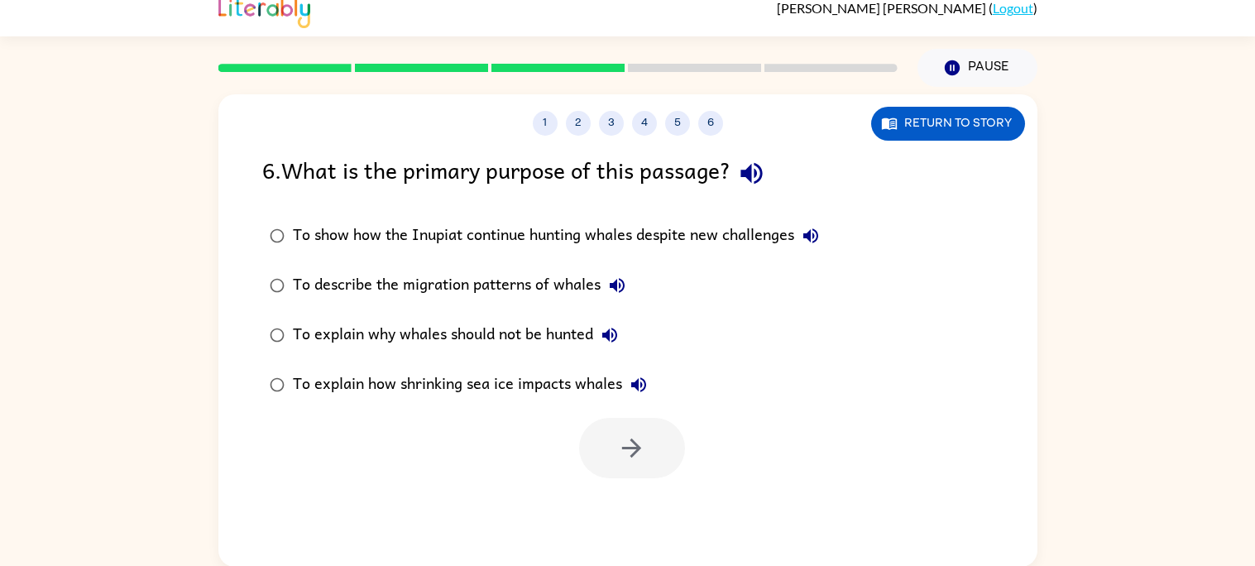
click at [755, 169] on icon "button" at bounding box center [751, 174] width 22 height 22
click at [812, 232] on icon "button" at bounding box center [810, 235] width 15 height 15
click at [620, 283] on icon "button" at bounding box center [617, 285] width 20 height 20
click at [609, 334] on icon "button" at bounding box center [609, 334] width 15 height 15
click at [637, 376] on icon "button" at bounding box center [638, 385] width 20 height 20
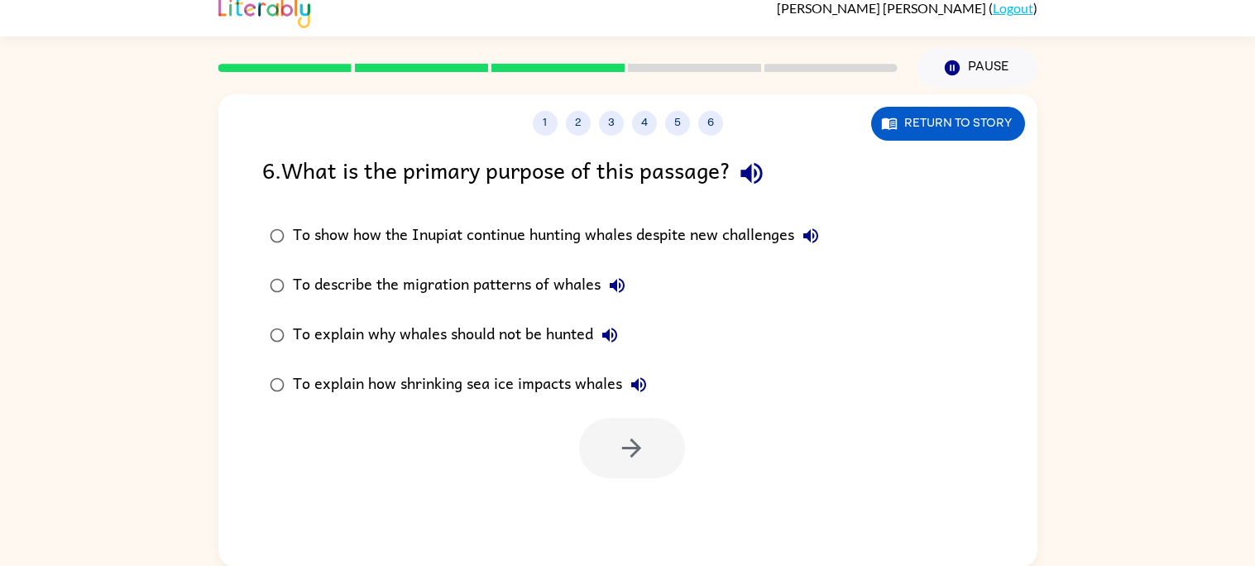
click at [669, 241] on div "To show how the Inupiat continue hunting whales despite new challenges" at bounding box center [560, 235] width 534 height 33
click at [816, 244] on icon "button" at bounding box center [811, 236] width 20 height 20
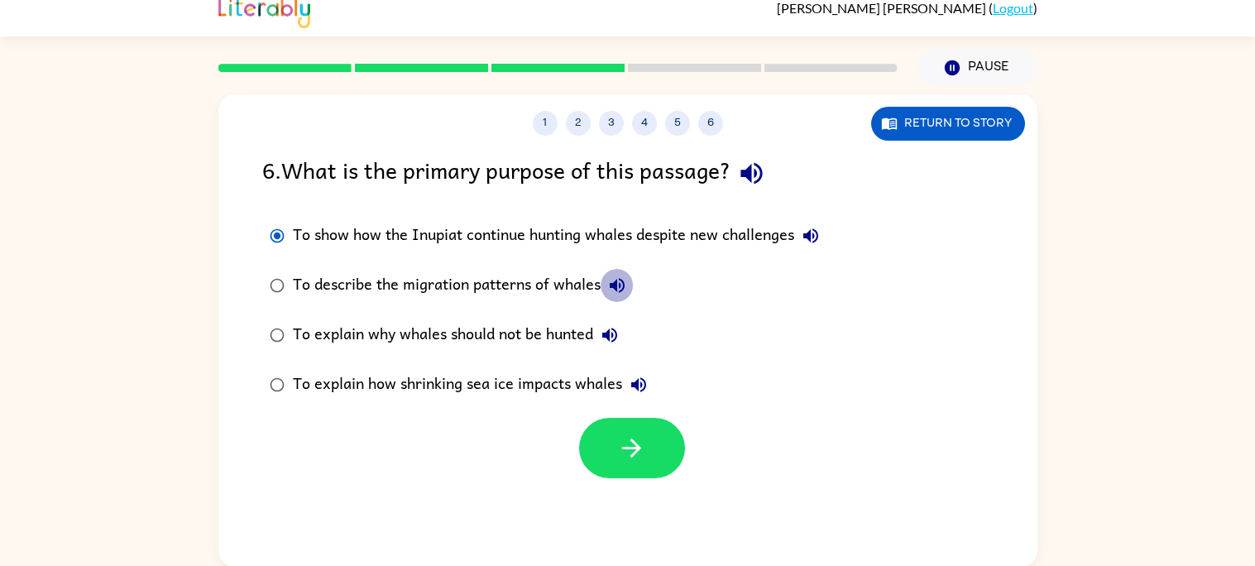
click at [617, 281] on icon "button" at bounding box center [617, 285] width 20 height 20
click at [560, 275] on div "To describe the migration patterns of whales" at bounding box center [463, 285] width 341 height 33
click at [624, 300] on div "To describe the migration patterns of whales" at bounding box center [463, 285] width 341 height 33
click at [631, 435] on icon "button" at bounding box center [631, 447] width 29 height 29
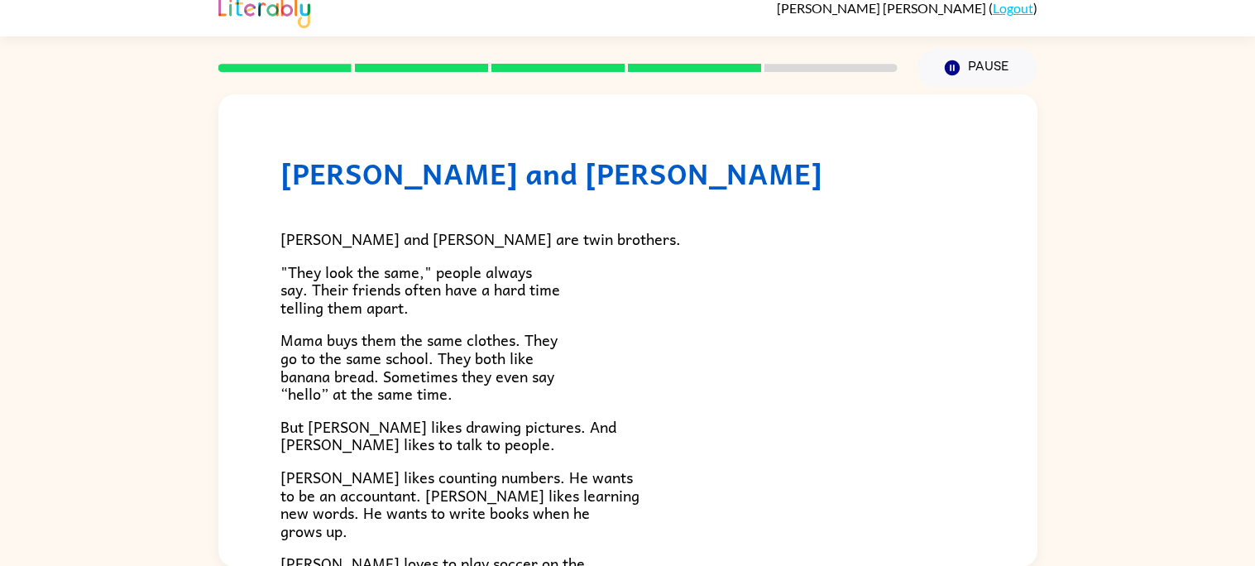
click at [554, 275] on p ""They look the same," people always say. Their friends often have a hard time t…" at bounding box center [627, 290] width 695 height 54
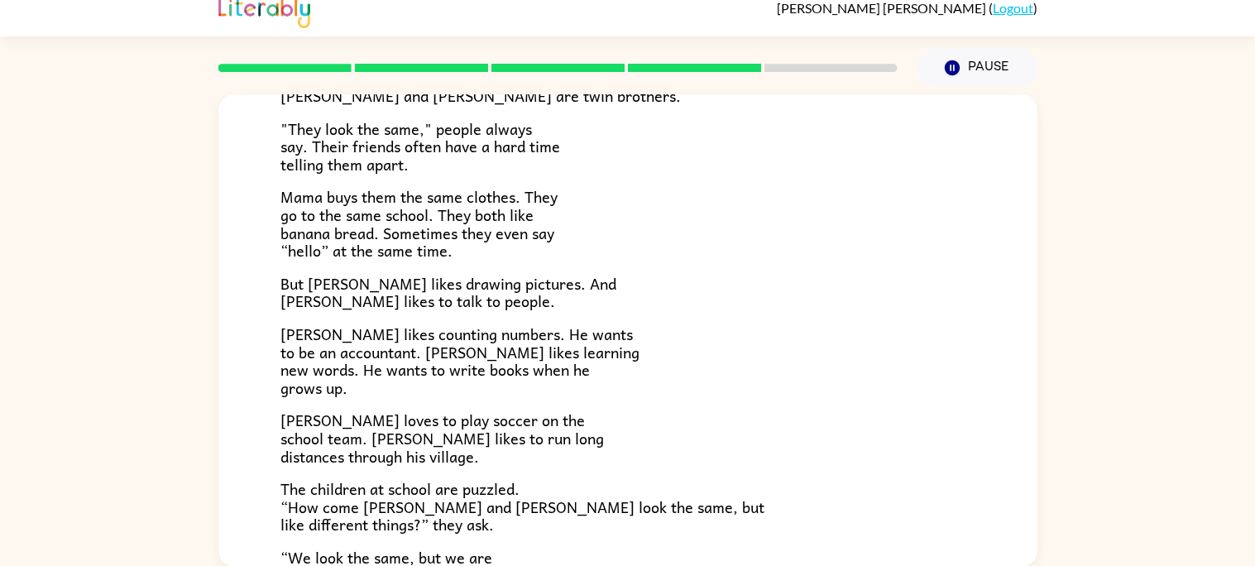
scroll to position [145, 0]
click at [971, 429] on p "[PERSON_NAME] loves to play soccer on the school team. [PERSON_NAME] likes to r…" at bounding box center [627, 436] width 695 height 54
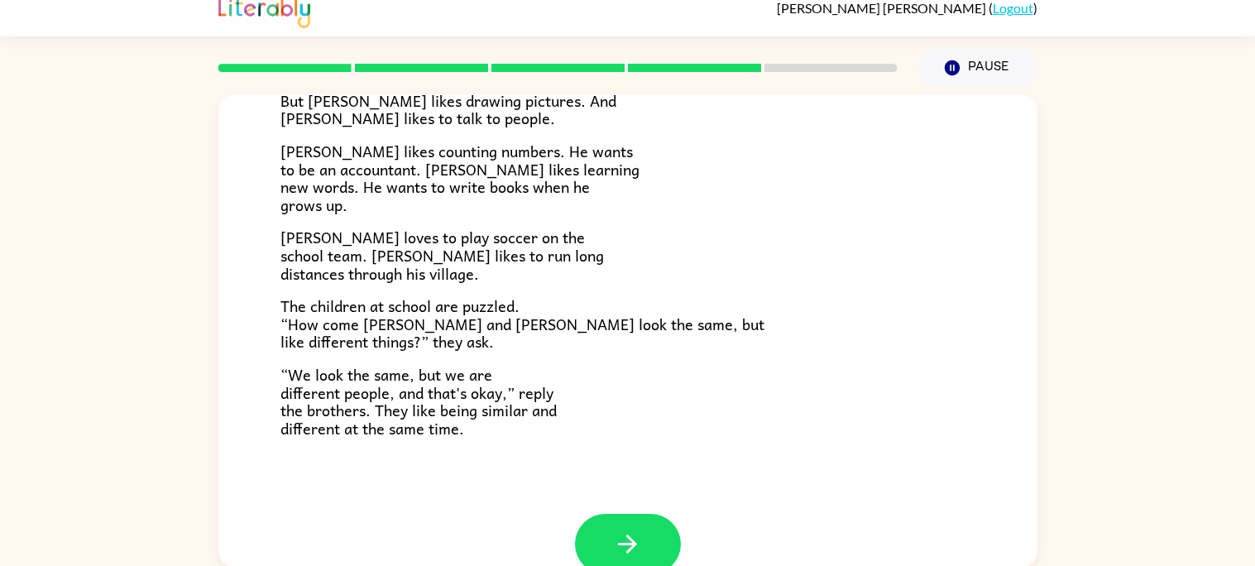
scroll to position [327, 0]
click at [617, 528] on icon "button" at bounding box center [627, 542] width 29 height 29
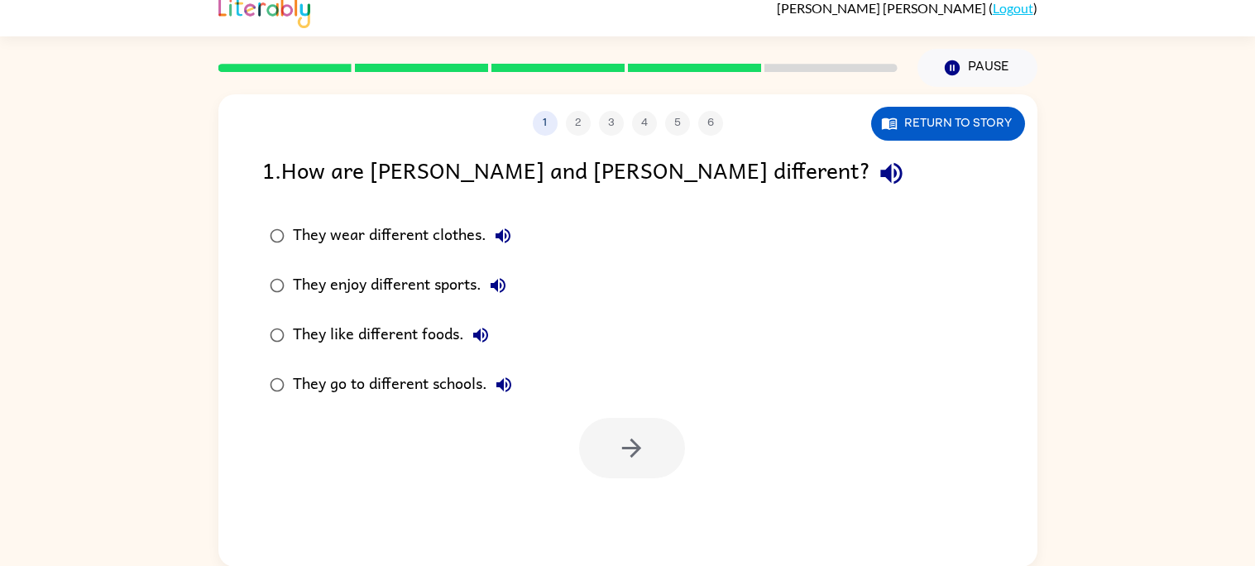
scroll to position [0, 0]
click at [880, 173] on icon "button" at bounding box center [891, 174] width 22 height 22
click at [438, 292] on div "They enjoy different sports." at bounding box center [404, 285] width 222 height 33
click at [653, 446] on button "button" at bounding box center [632, 448] width 106 height 60
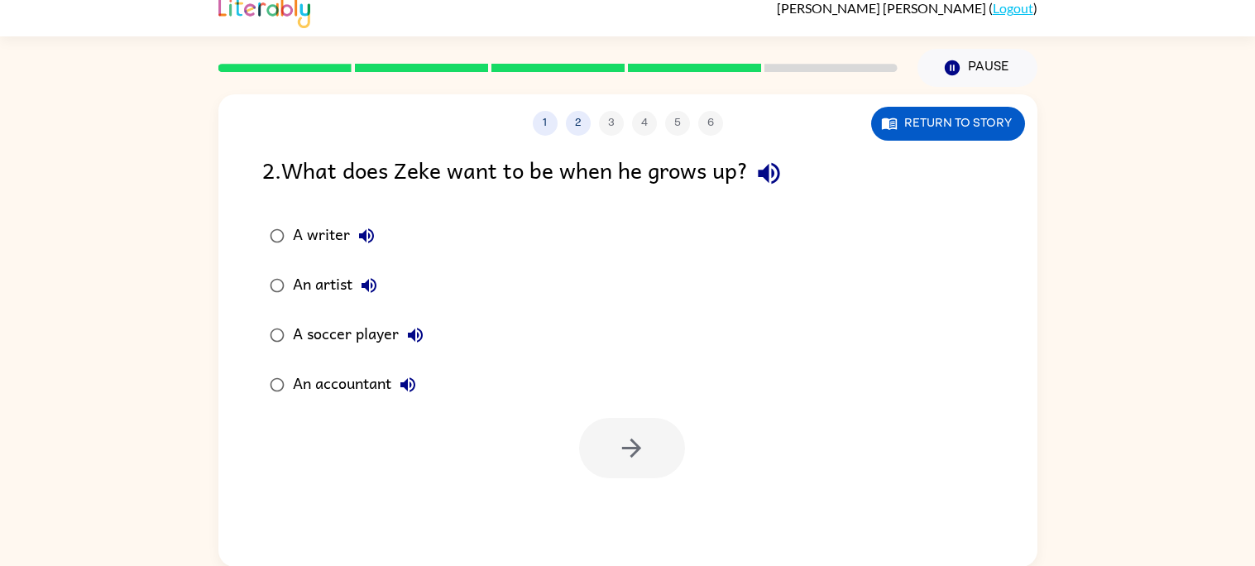
click at [792, 188] on div "2 . What does Zeke want to be when he grows up?" at bounding box center [627, 173] width 731 height 42
click at [774, 186] on icon "button" at bounding box center [768, 173] width 29 height 29
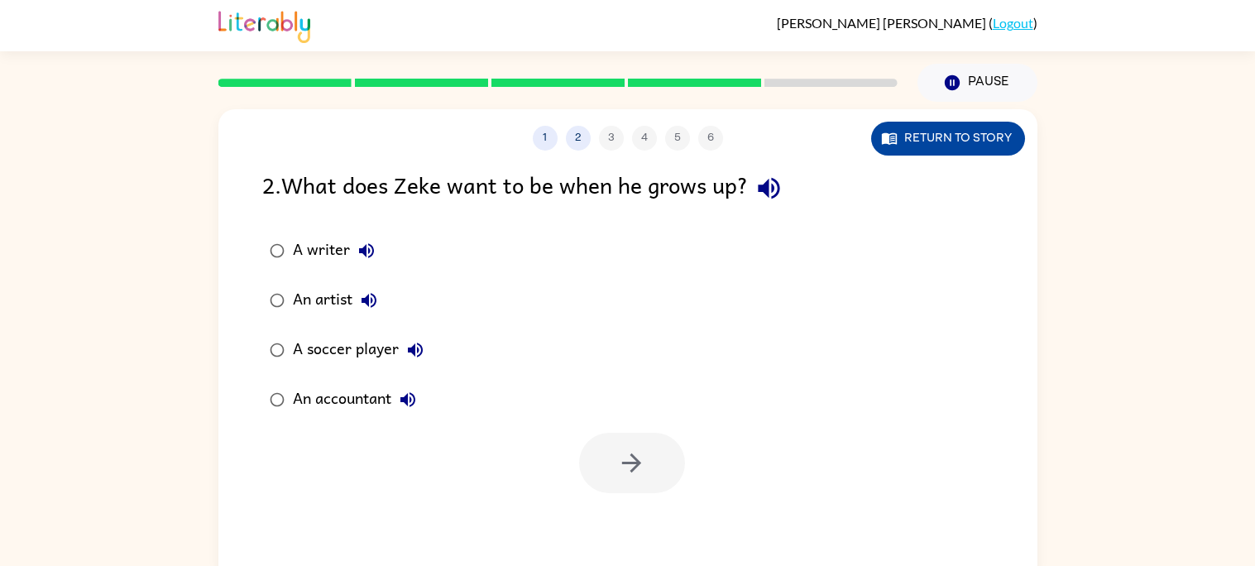
click at [942, 152] on button "Return to story" at bounding box center [948, 139] width 154 height 34
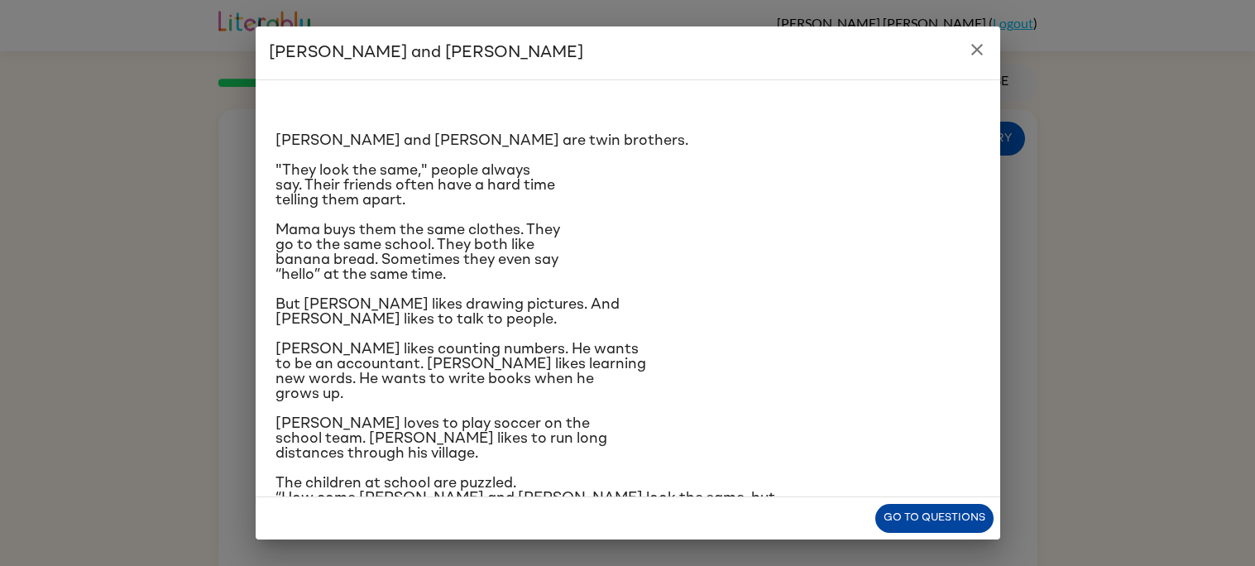
click at [965, 528] on button "Go to questions" at bounding box center [934, 518] width 118 height 29
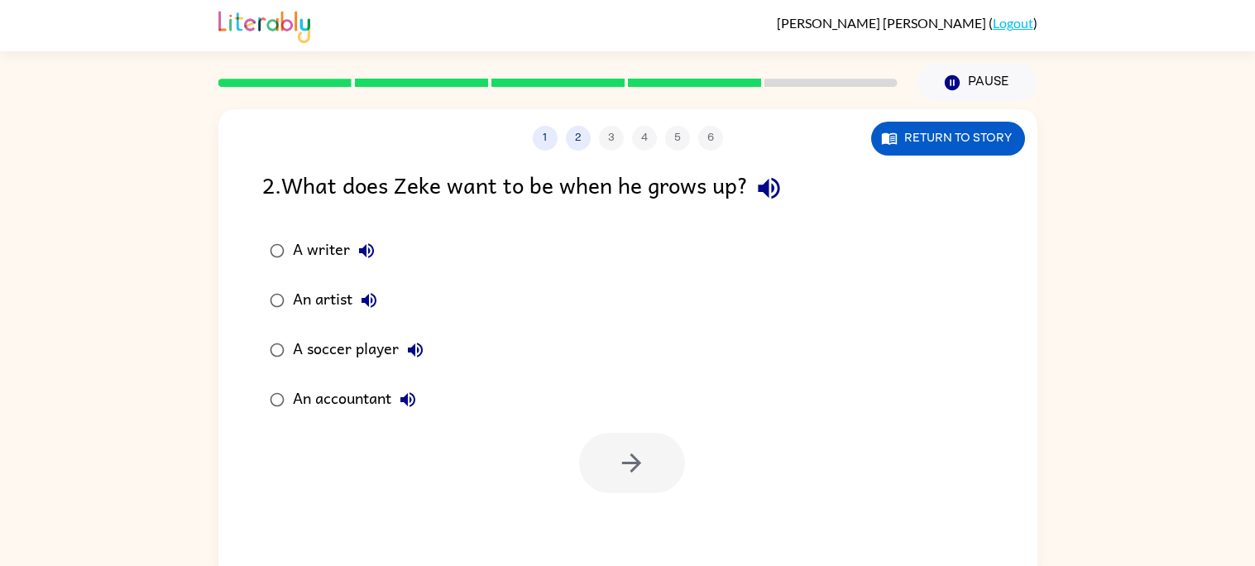
click at [357, 406] on div "An accountant" at bounding box center [358, 399] width 131 height 33
click at [583, 483] on div at bounding box center [632, 463] width 106 height 60
click at [638, 492] on button "button" at bounding box center [632, 463] width 106 height 60
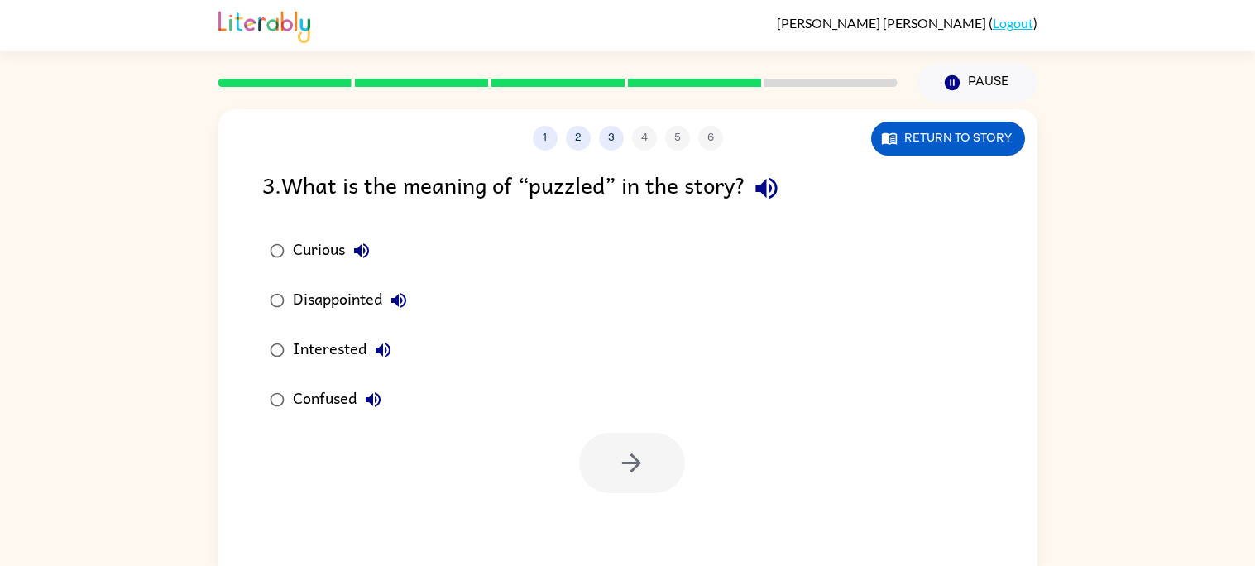
click at [781, 190] on icon "button" at bounding box center [766, 188] width 29 height 29
click at [759, 204] on button "button" at bounding box center [766, 188] width 42 height 42
click at [334, 411] on div "Confused" at bounding box center [341, 399] width 97 height 33
click at [617, 485] on button "button" at bounding box center [632, 463] width 106 height 60
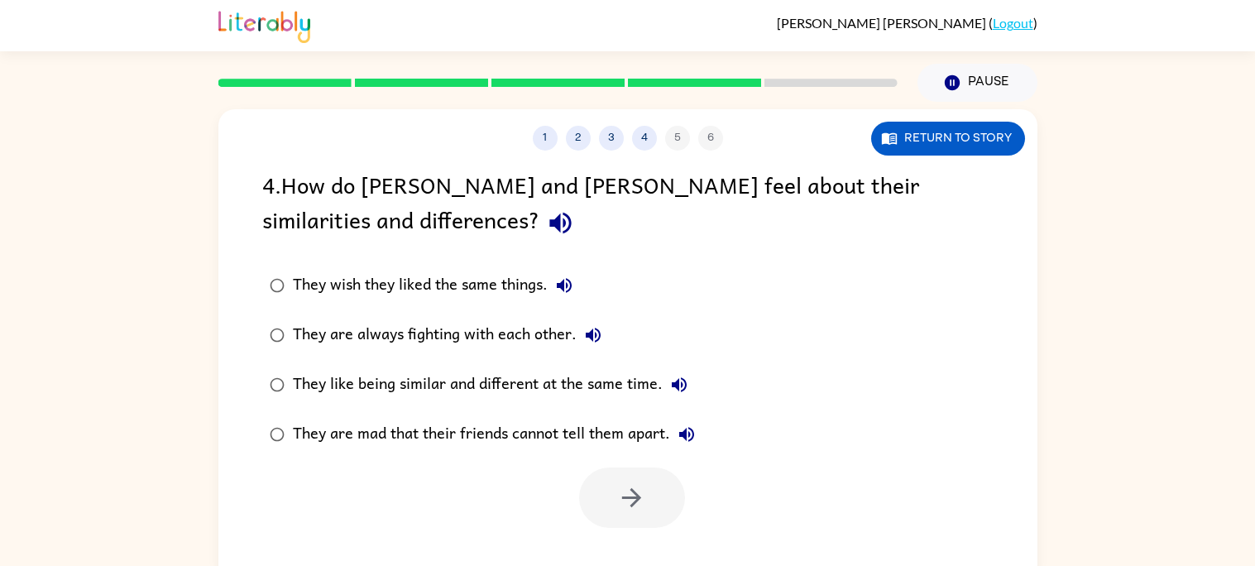
click at [546, 214] on icon "button" at bounding box center [560, 222] width 29 height 29
click at [642, 383] on div "They like being similar and different at the same time." at bounding box center [494, 384] width 403 height 33
click at [599, 504] on button "button" at bounding box center [632, 497] width 106 height 60
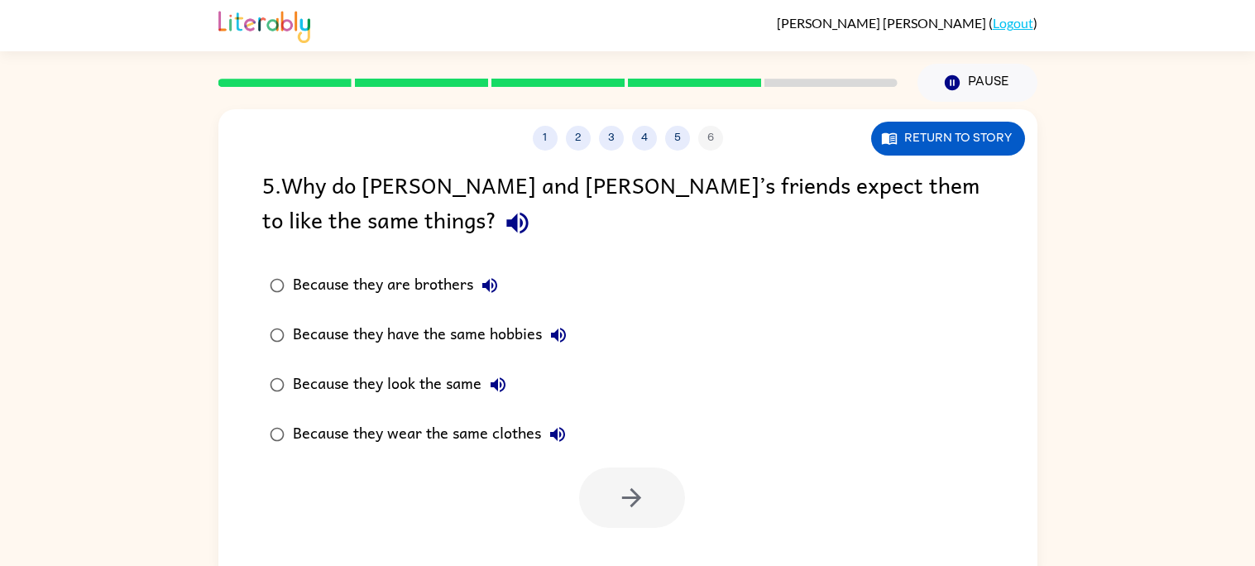
click at [496, 240] on button "button" at bounding box center [517, 223] width 42 height 42
click at [391, 387] on div "Because they look the same" at bounding box center [404, 384] width 222 height 33
click at [659, 507] on button "button" at bounding box center [632, 497] width 106 height 60
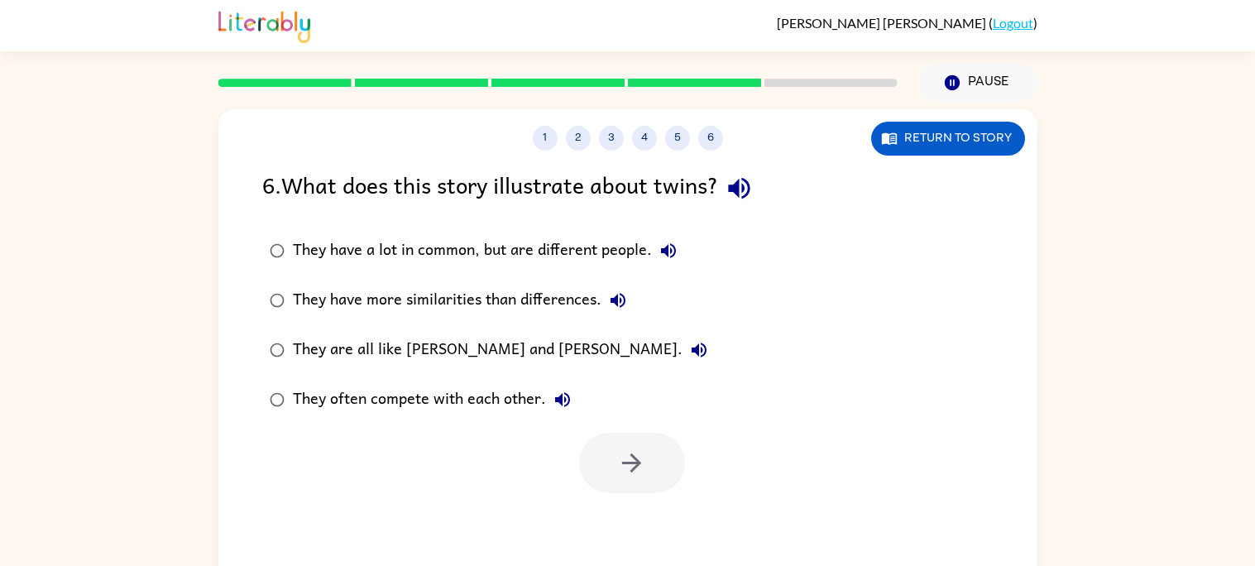
click at [741, 198] on icon "button" at bounding box center [738, 188] width 29 height 29
click at [545, 314] on div "They have more similarities than differences." at bounding box center [464, 300] width 342 height 33
click at [590, 269] on label "They have a lot in common, but are different people." at bounding box center [488, 251] width 471 height 50
click at [655, 470] on button "button" at bounding box center [632, 463] width 106 height 60
